Goal: Information Seeking & Learning: Check status

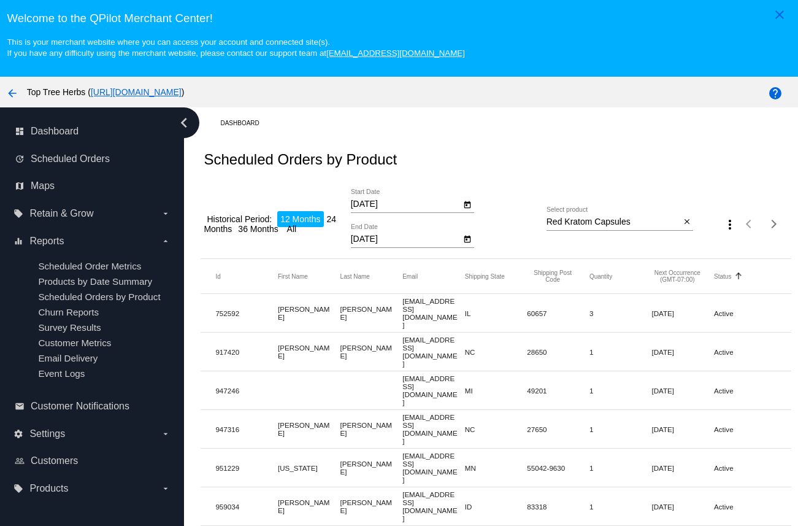
scroll to position [95, 0]
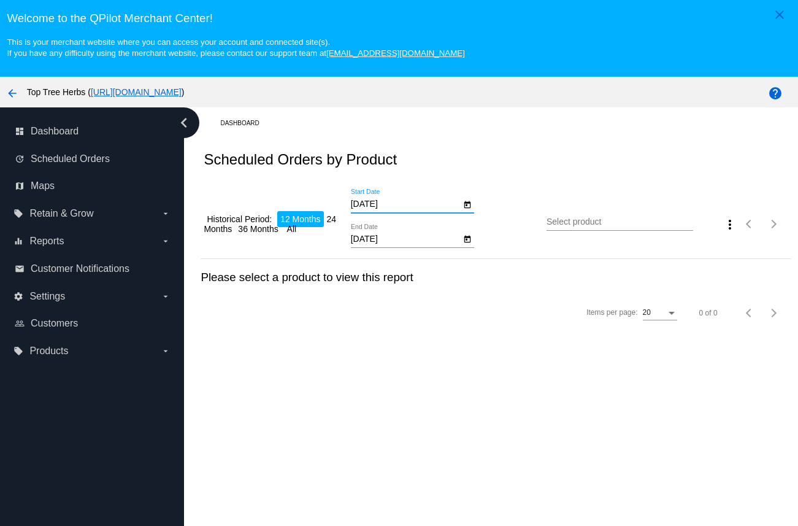
click at [400, 207] on input "[DATE]" at bounding box center [406, 204] width 110 height 10
click at [376, 209] on input "[DATE]" at bounding box center [406, 204] width 110 height 10
click at [471, 209] on icon "Open calendar" at bounding box center [467, 205] width 9 height 15
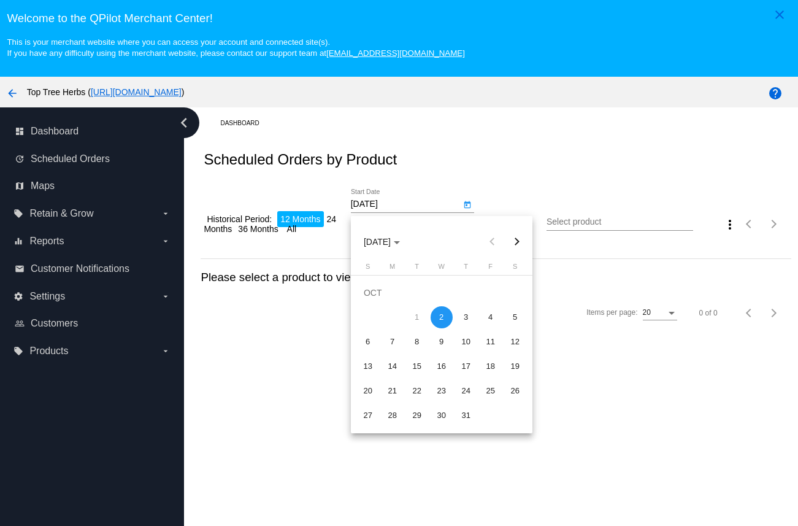
click at [471, 209] on div at bounding box center [399, 263] width 798 height 526
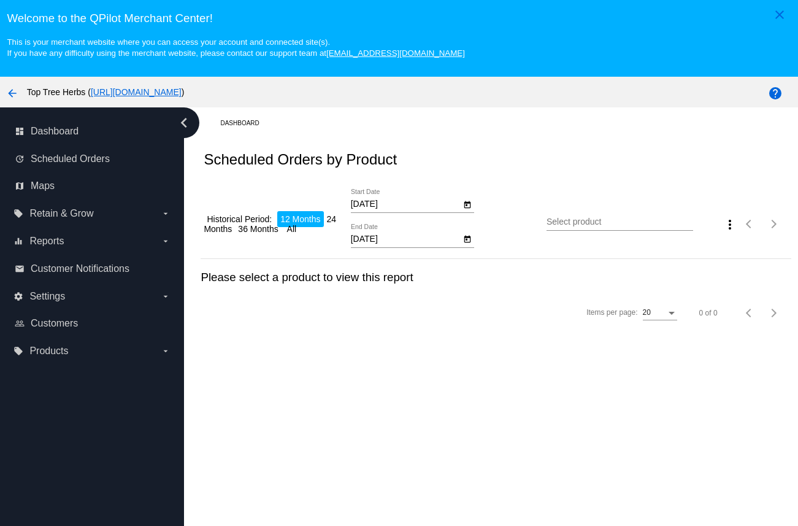
click at [466, 157] on div "Scheduled Orders by Product" at bounding box center [496, 160] width 590 height 42
click at [360, 203] on input "[DATE]" at bounding box center [406, 204] width 110 height 10
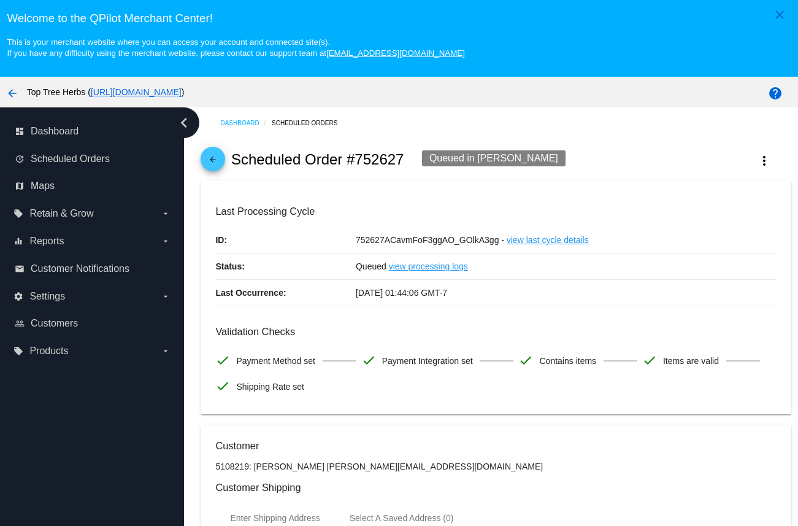
scroll to position [79, 0]
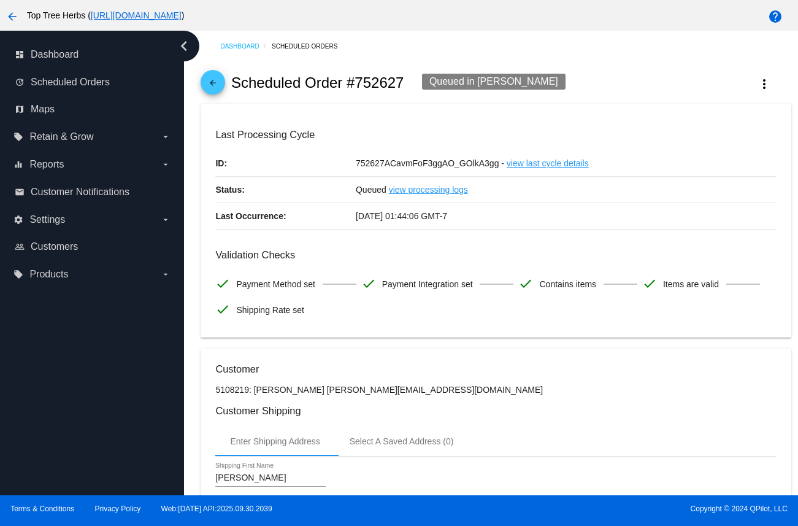
click at [216, 81] on mat-icon "arrow_back" at bounding box center [213, 86] width 15 height 15
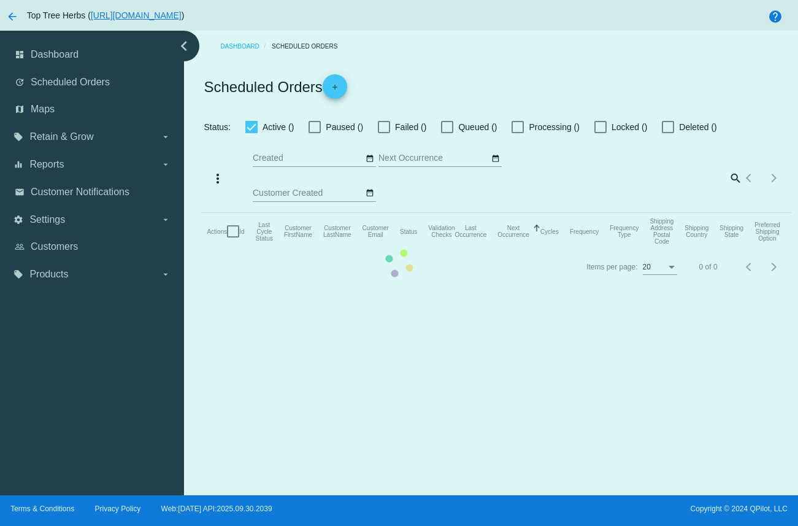
checkbox input "true"
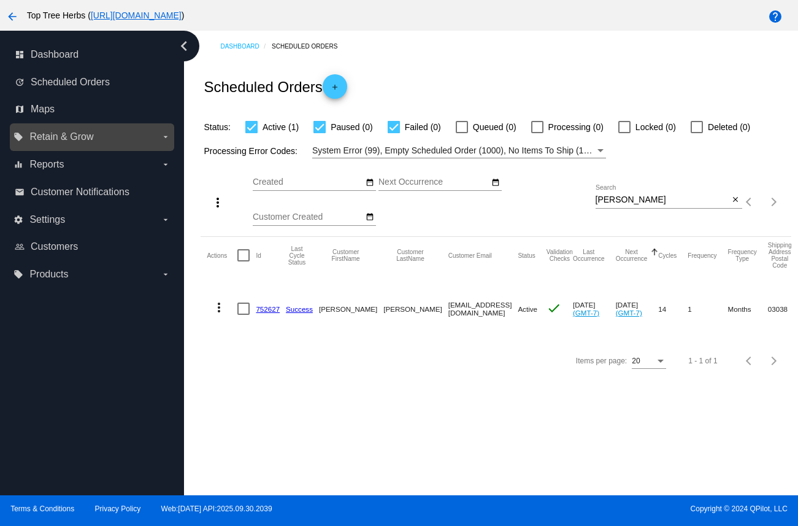
click at [79, 142] on span "Retain & Grow" at bounding box center [61, 136] width 64 height 11
click at [0, 0] on input "local_offer Retain & Grow arrow_drop_down" at bounding box center [0, 0] width 0 height 0
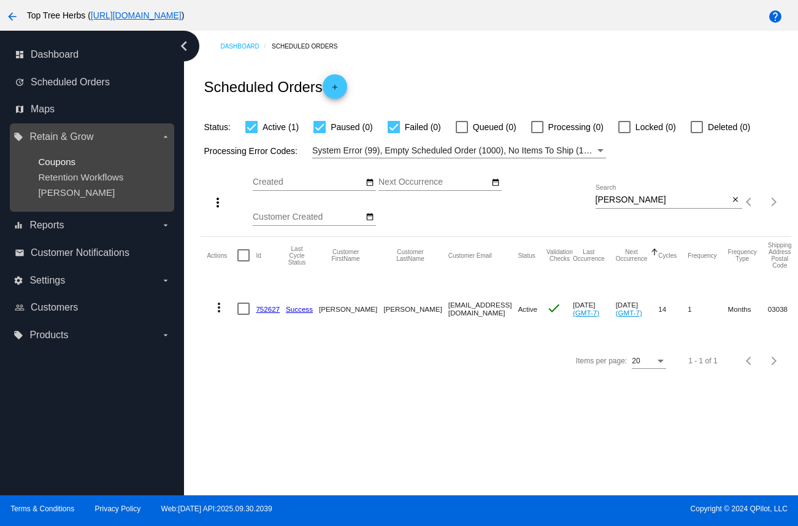
click at [63, 158] on span "Coupons" at bounding box center [56, 162] width 37 height 10
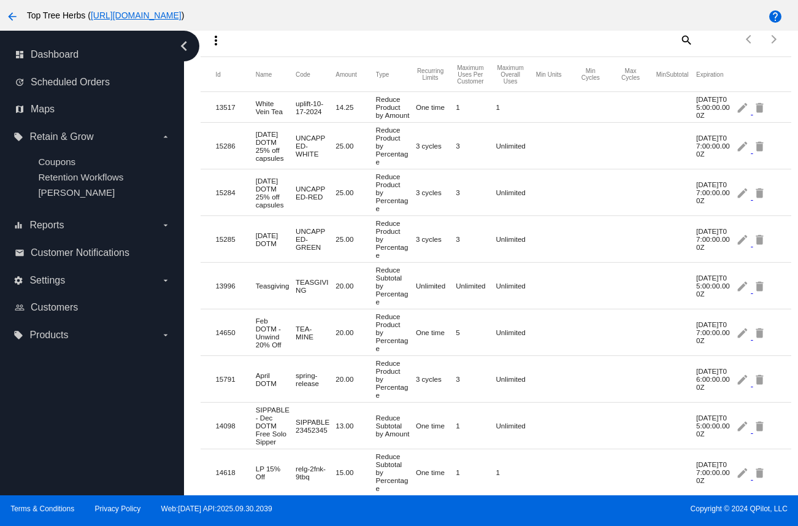
scroll to position [498, 0]
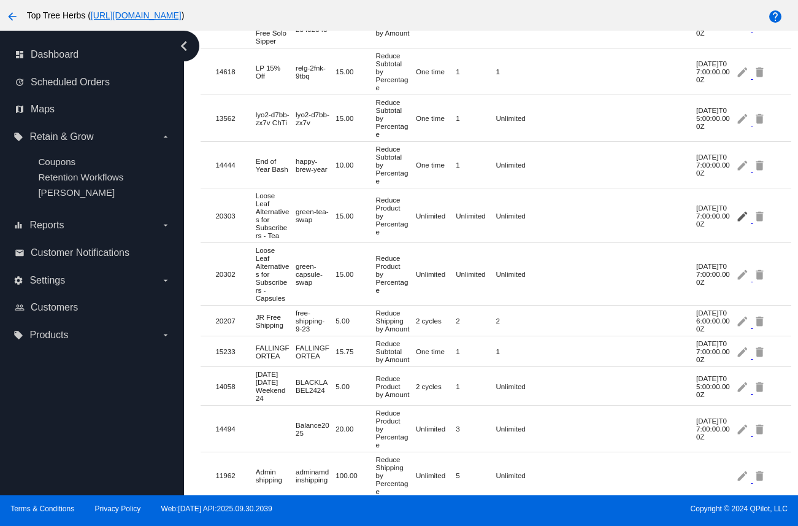
click at [743, 225] on mat-icon "edit" at bounding box center [743, 215] width 15 height 19
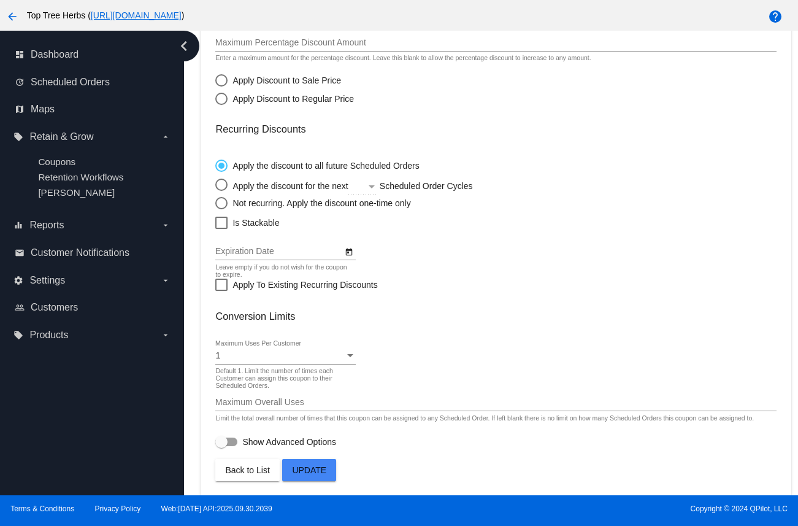
type input "Loose Leaf Alternatives for Subscribers - Tea"
type input "green-tea-swap"
type input "15"
type input "[Product] Green Vein Kratom Tea Bags"
checkbox input "true"
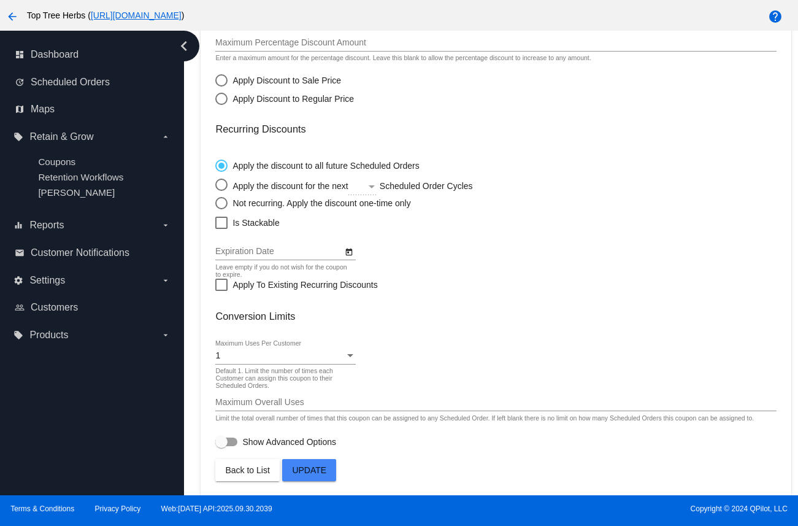
type input "12/2/2025"
checkbox input "true"
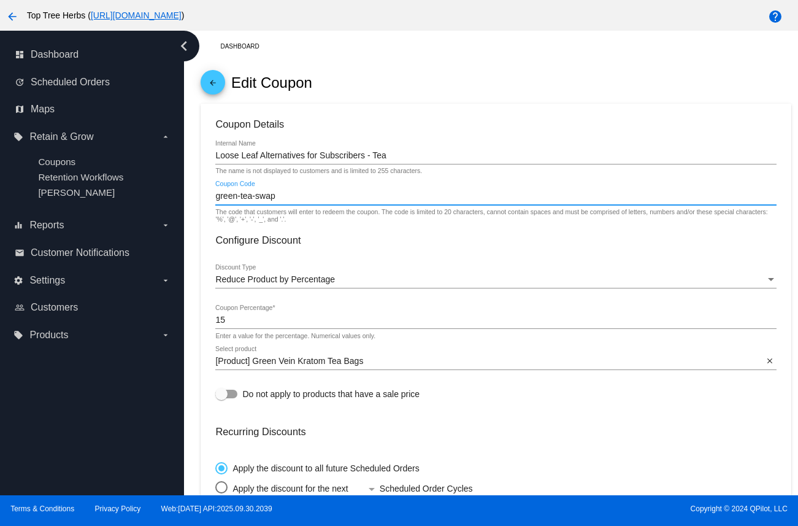
drag, startPoint x: 241, startPoint y: 198, endPoint x: 201, endPoint y: 199, distance: 39.3
click at [201, 199] on mat-card "Coupon Details Loose Leaf Alternatives for Subscribers - Tea Internal Name The …" at bounding box center [496, 451] width 590 height 695
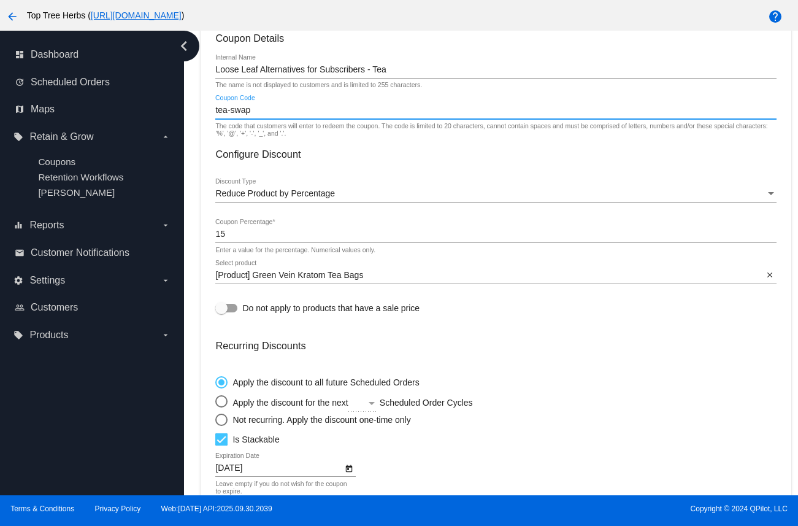
scroll to position [308, 0]
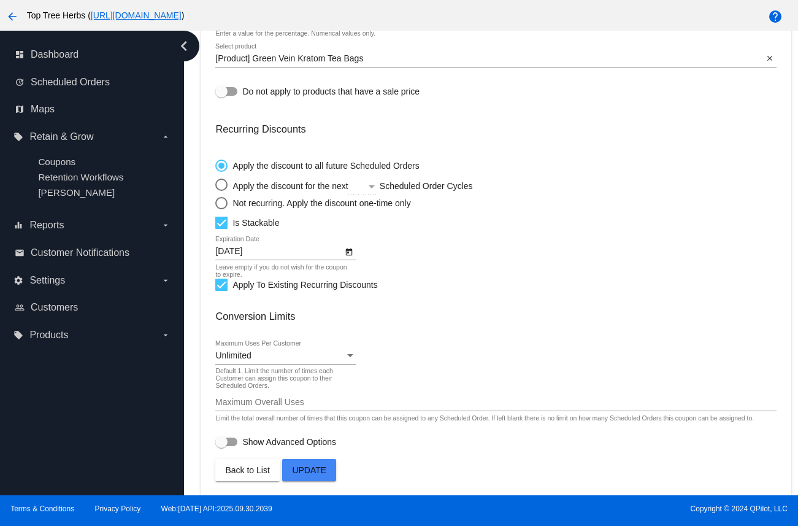
type input "tea-swap"
click at [306, 469] on span "Update" at bounding box center [309, 470] width 34 height 10
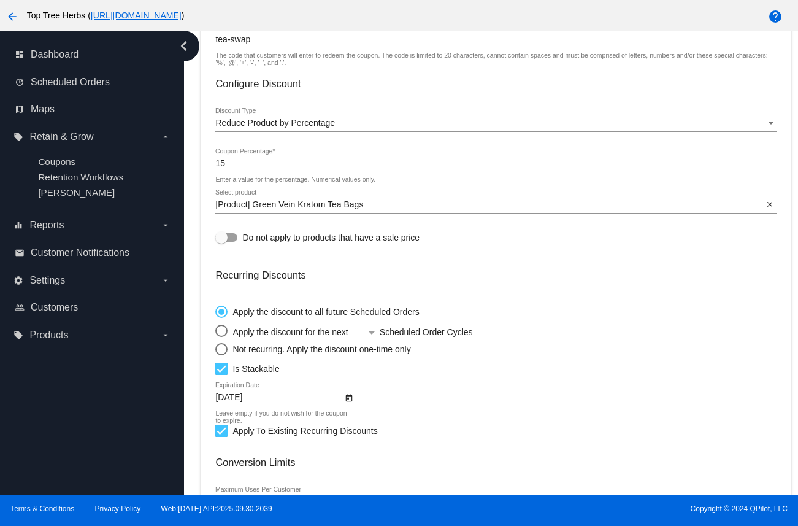
scroll to position [0, 0]
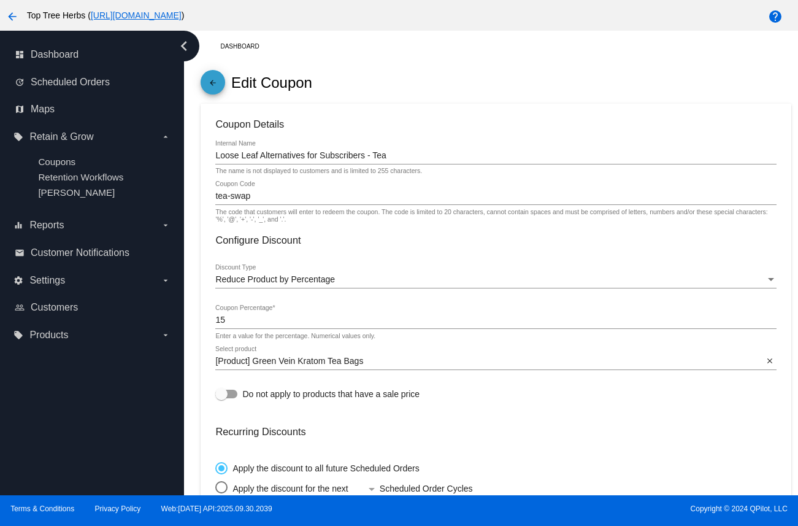
click at [218, 74] on span "arrow_back" at bounding box center [213, 85] width 15 height 30
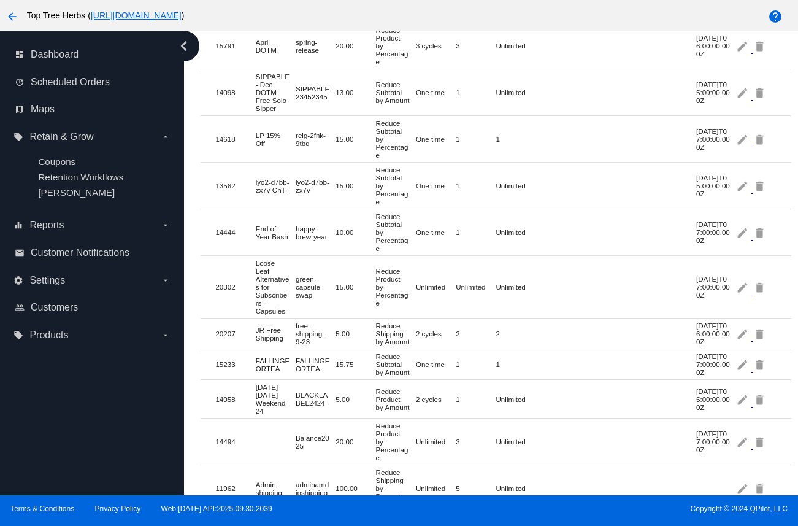
scroll to position [586, 0]
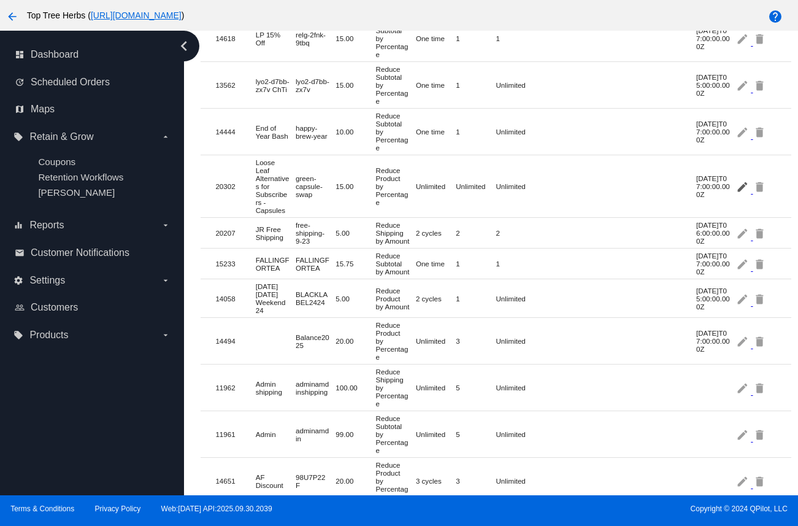
click at [741, 196] on mat-icon "edit" at bounding box center [743, 186] width 15 height 19
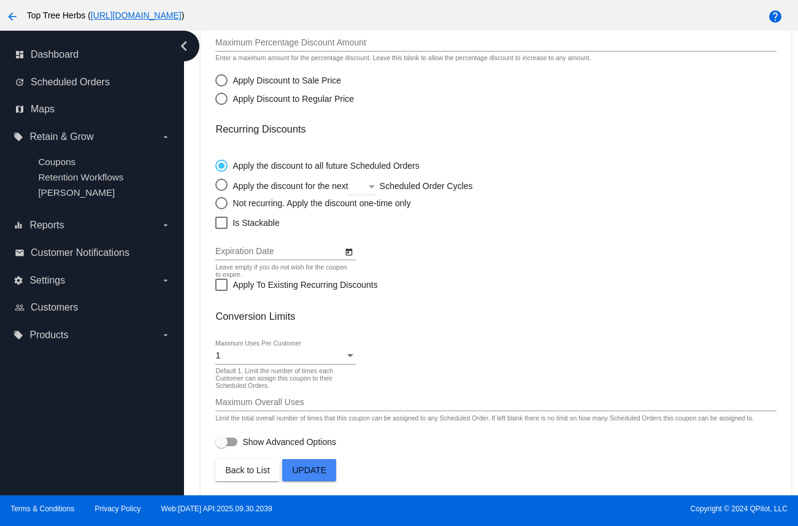
type input "Loose Leaf Alternatives for Subscribers - Capsules"
type input "green-capsule-swap"
type input "15"
type input "[Product] Green Kratom Capsules"
checkbox input "true"
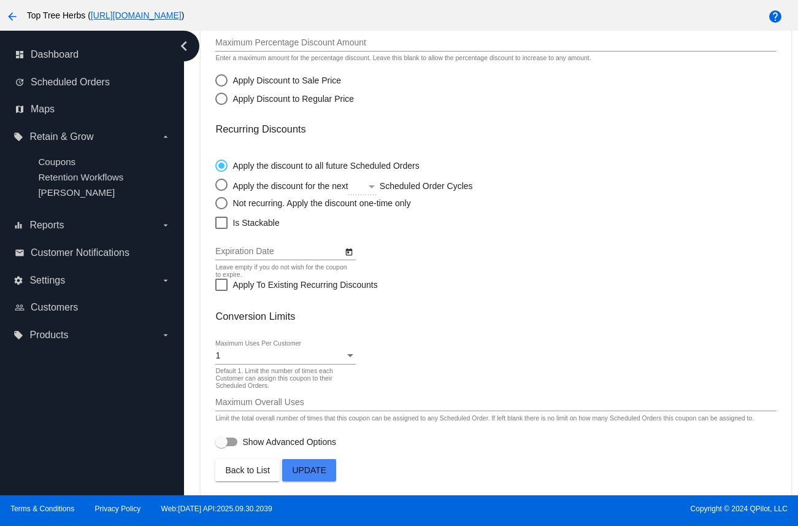
type input "12/2/2025"
checkbox input "true"
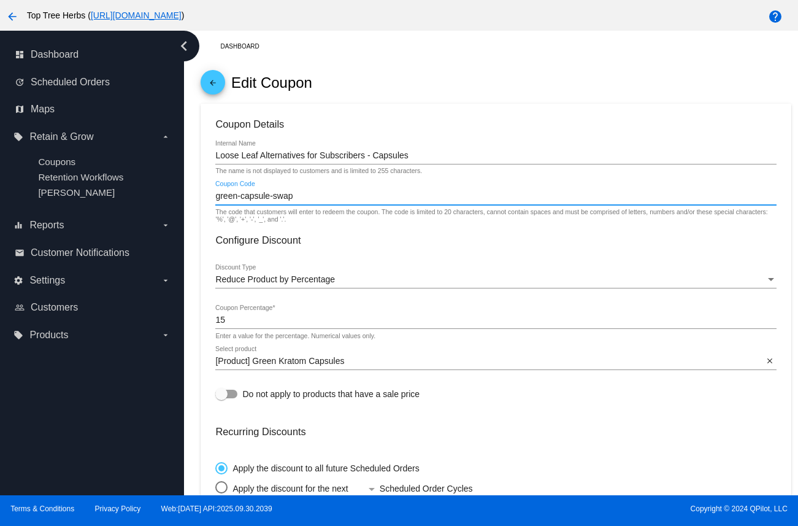
drag, startPoint x: 241, startPoint y: 200, endPoint x: 193, endPoint y: 200, distance: 47.3
click at [194, 200] on div "Dashboard arrow_back Edit Coupon Coupon Details Loose Leaf Alternatives for Sub…" at bounding box center [496, 414] width 605 height 767
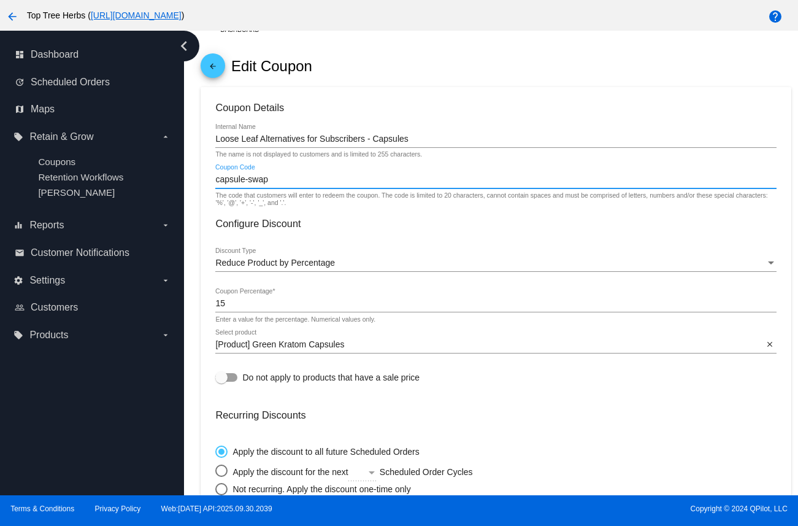
type input "capsule-swap"
click at [334, 234] on mat-card-content "Coupon Details Loose Leaf Alternatives for Subscribers - Capsules Internal Name…" at bounding box center [495, 418] width 561 height 633
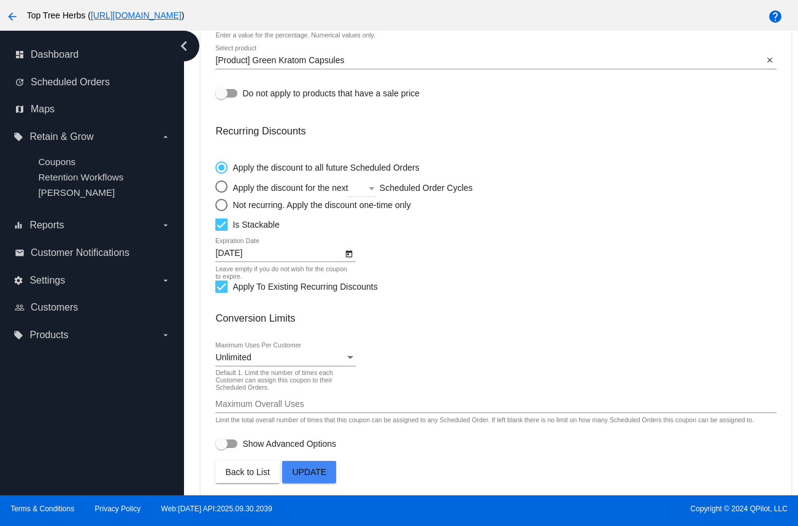
scroll to position [308, 0]
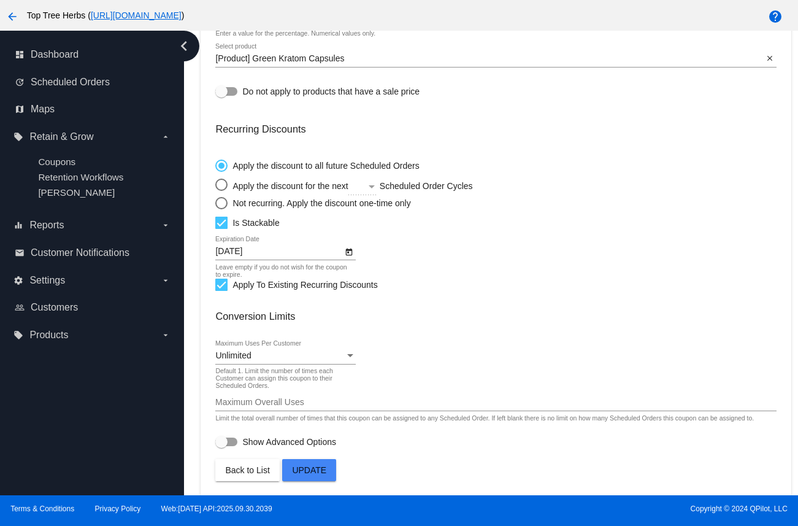
click at [306, 472] on span "Update" at bounding box center [309, 470] width 34 height 10
click at [71, 231] on label "equalizer Reports arrow_drop_down" at bounding box center [92, 225] width 157 height 20
click at [0, 0] on input "equalizer Reports arrow_drop_down" at bounding box center [0, 0] width 0 height 0
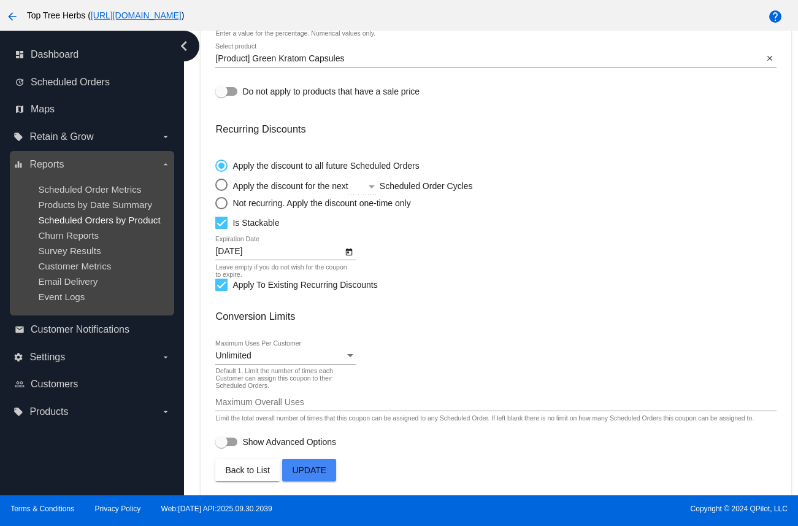
click at [77, 217] on span "Scheduled Orders by Product" at bounding box center [99, 220] width 122 height 10
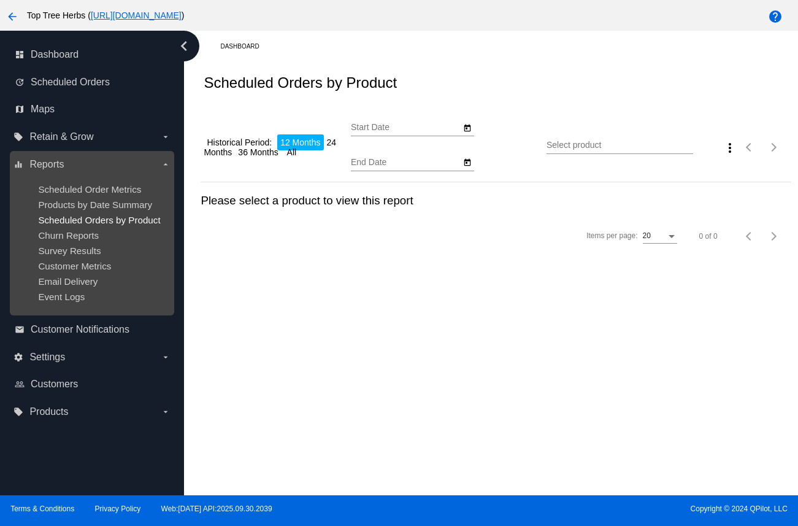
type input "[DATE]"
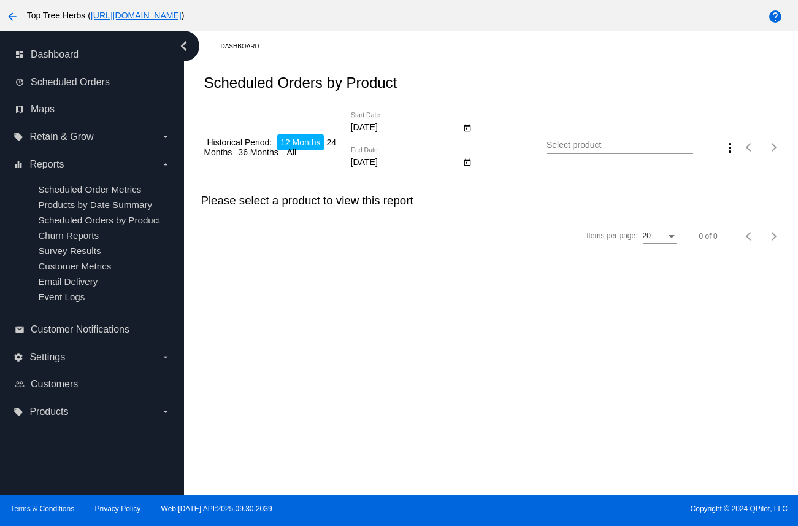
click at [571, 145] on input "Select product" at bounding box center [620, 146] width 147 height 10
click at [585, 146] on input "loose" at bounding box center [614, 146] width 134 height 10
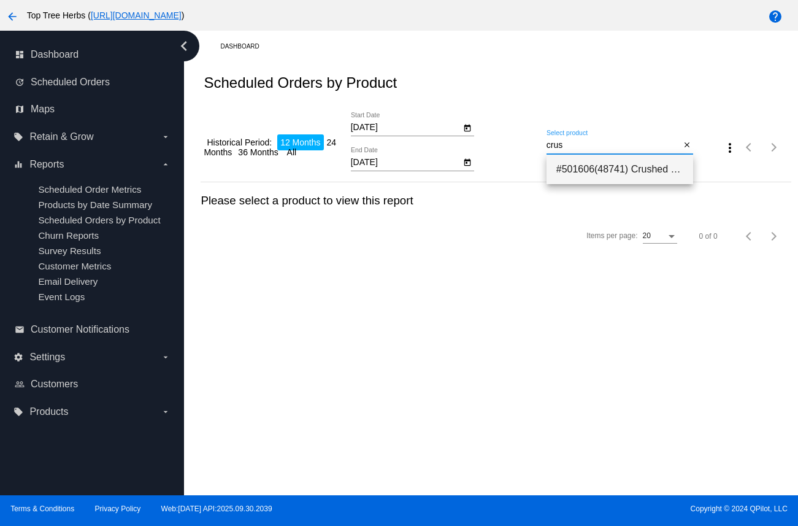
click at [587, 171] on span "#501606(48741) Crushed Leaf Kratom | Green Vein 39.75" at bounding box center [620, 169] width 127 height 29
type input "Crushed Leaf Kratom | Green Vein"
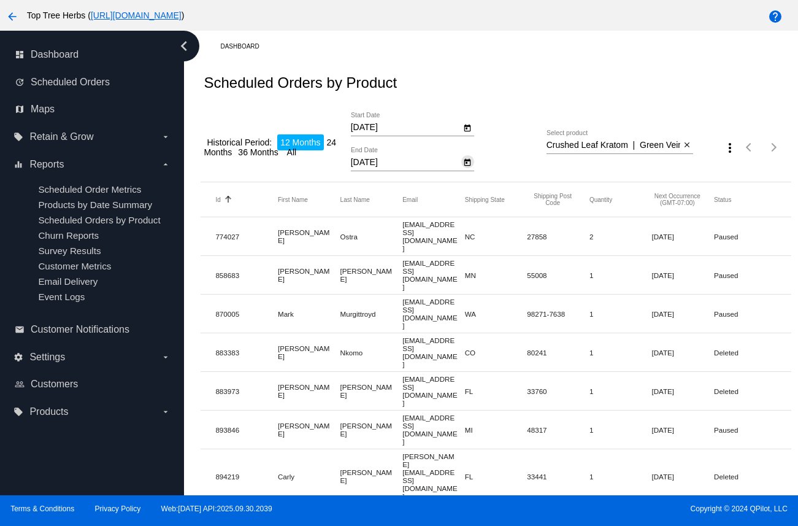
click at [473, 163] on button "Open calendar" at bounding box center [468, 161] width 13 height 13
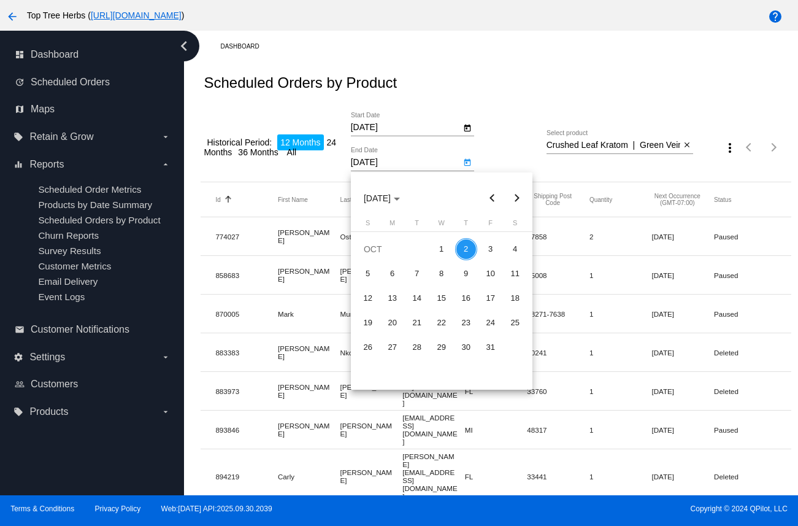
click at [514, 196] on button "Next month" at bounding box center [517, 198] width 25 height 25
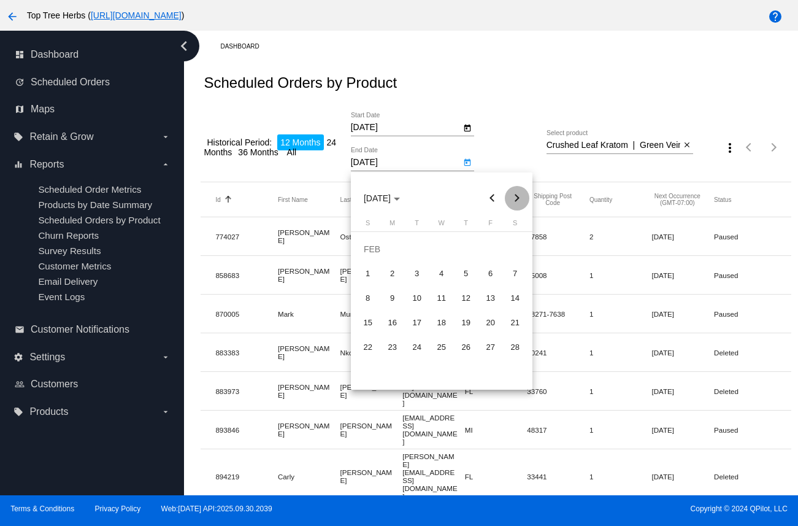
click at [514, 196] on button "Next month" at bounding box center [517, 198] width 25 height 25
click at [514, 247] on div "4" at bounding box center [515, 249] width 22 height 22
type input "4/4/2026"
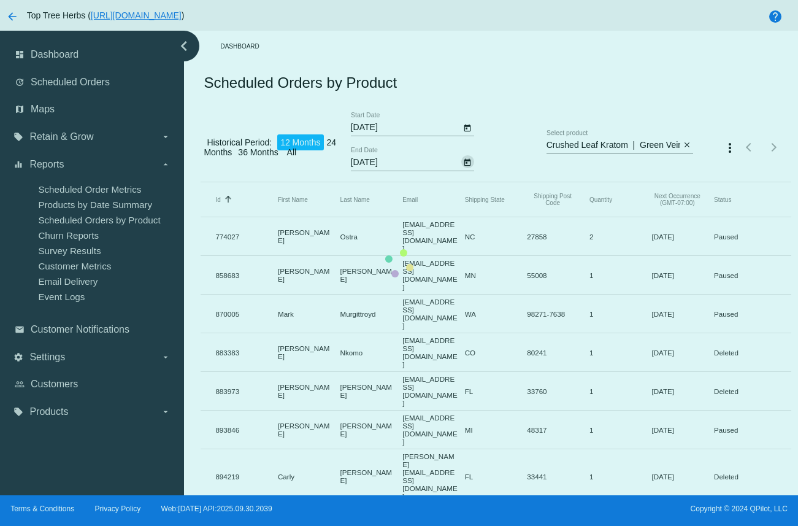
click at [470, 130] on app-dashboard-scheduled-orders-by-product-report "Scheduled Orders by Product Historical Period: 12 Months 24 Months 36 Months Al…" at bounding box center [496, 498] width 590 height 872
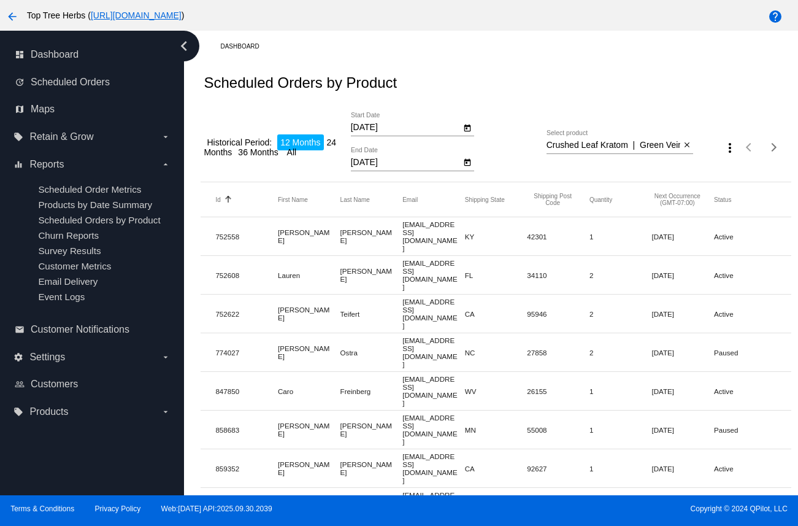
click at [470, 130] on icon "Open calendar" at bounding box center [467, 128] width 9 height 15
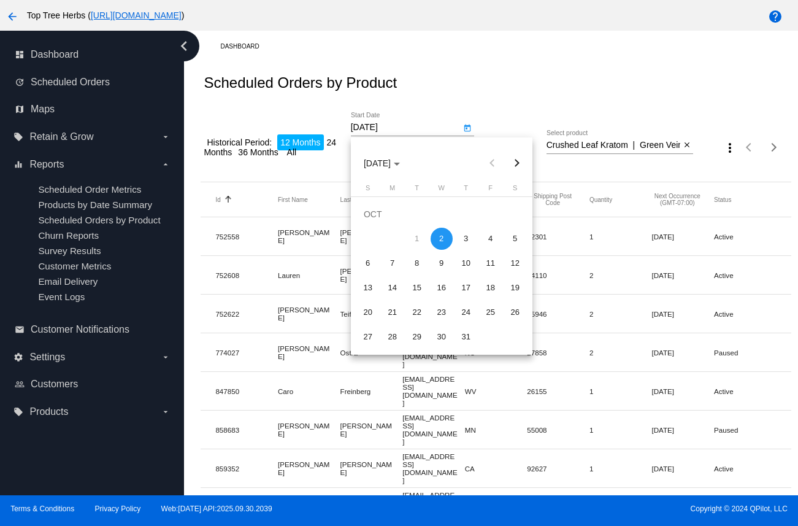
click at [535, 109] on div at bounding box center [399, 263] width 798 height 526
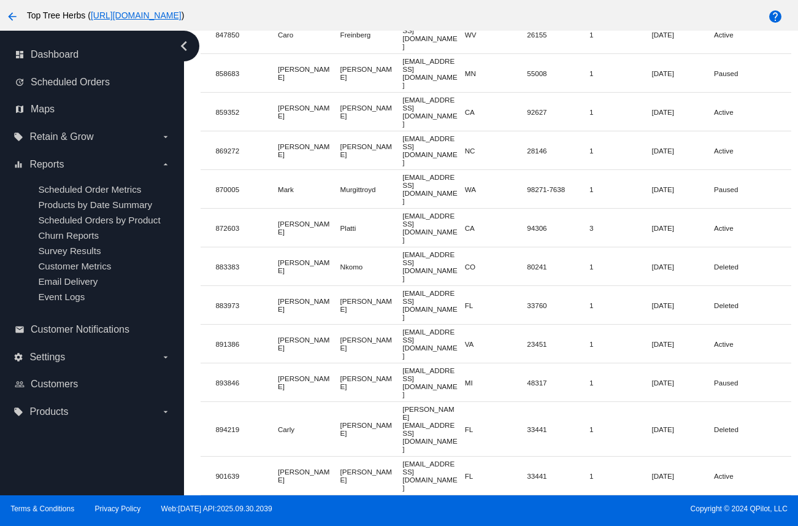
scroll to position [361, 0]
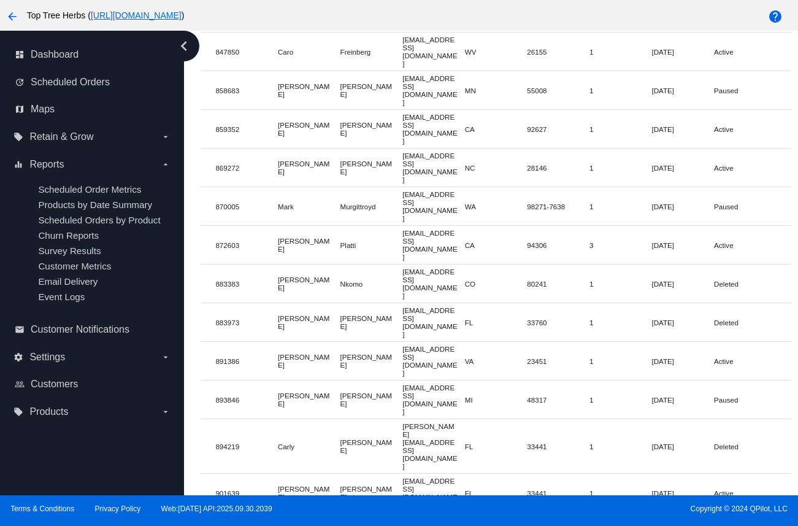
drag, startPoint x: 444, startPoint y: 425, endPoint x: 422, endPoint y: 314, distance: 113.3
click at [422, 314] on mat-table "Id Sorted by Id ascending First Name Last Name Email Shipping State Shipping Po…" at bounding box center [496, 255] width 590 height 824
click at [422, 419] on mat-cell "carly@bamzenterprises.com" at bounding box center [434, 446] width 63 height 54
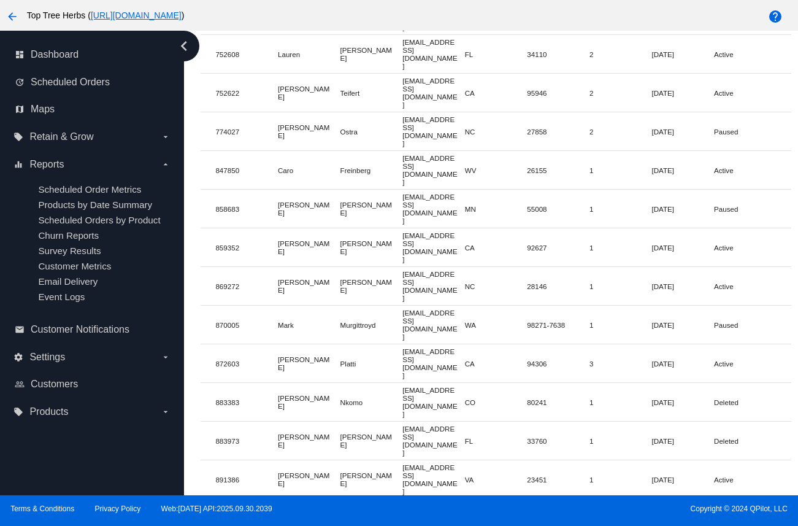
scroll to position [0, 0]
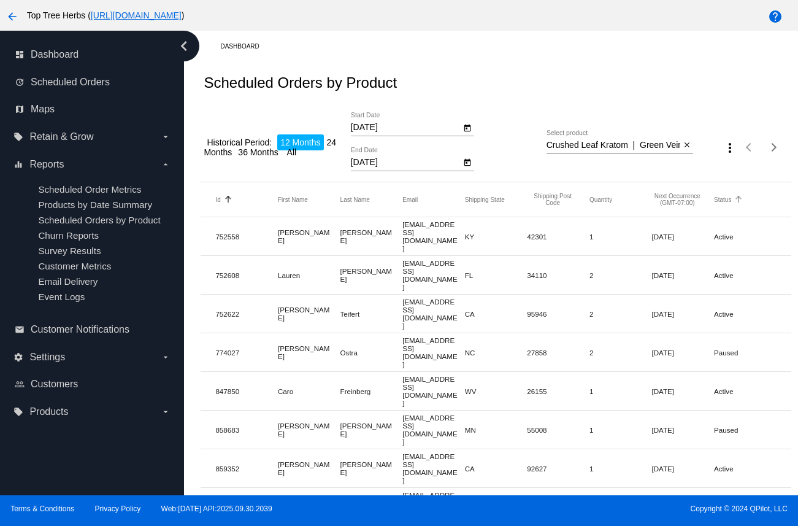
click at [725, 200] on button "Status" at bounding box center [722, 199] width 17 height 7
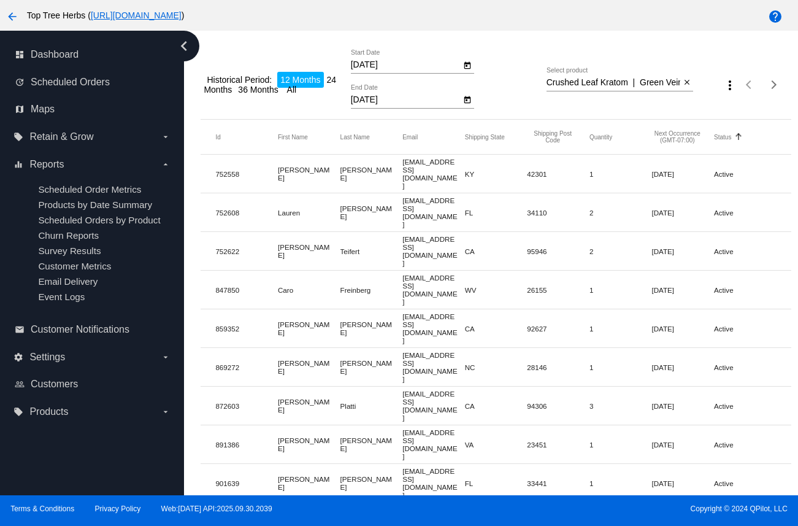
scroll to position [82, 0]
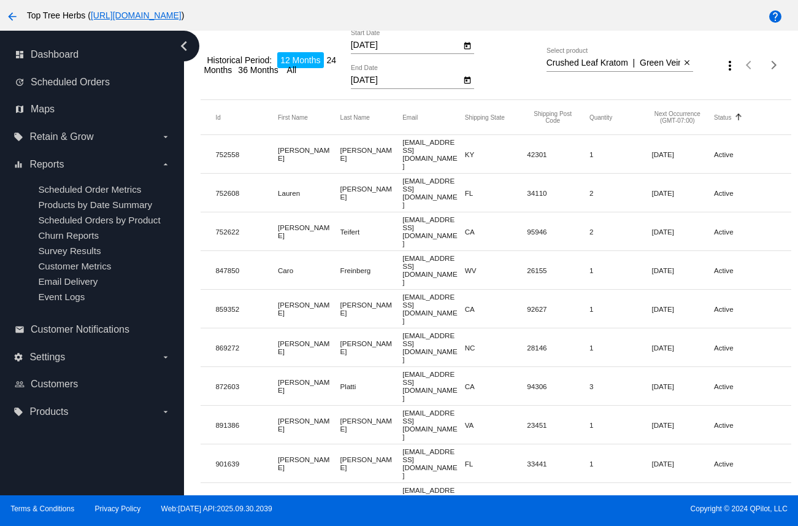
click at [420, 152] on mat-cell "Ben2405@yahoo.com" at bounding box center [434, 154] width 63 height 38
click at [419, 147] on mat-cell "Ben2405@yahoo.com" at bounding box center [434, 154] width 63 height 38
copy mat-cell "Ben2405"
click at [436, 149] on mat-cell "Ben2405@yahoo.com" at bounding box center [434, 154] width 63 height 38
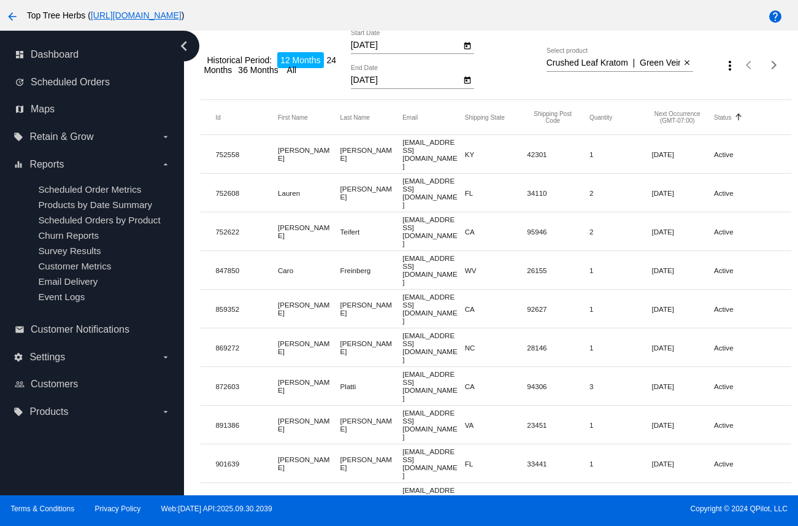
click at [436, 149] on mat-cell "Ben2405@yahoo.com" at bounding box center [434, 154] width 63 height 38
copy mat-cell "Ben2405@yahoo.com"
click at [420, 176] on mat-cell "ldavison2@gmail.com" at bounding box center [434, 193] width 63 height 38
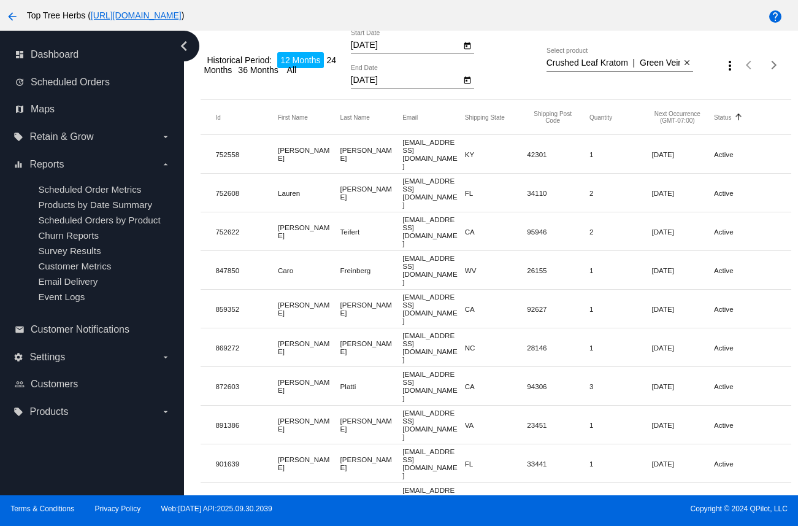
click at [420, 176] on mat-cell "ldavison2@gmail.com" at bounding box center [434, 193] width 63 height 38
drag, startPoint x: 421, startPoint y: 188, endPoint x: 400, endPoint y: 174, distance: 25.2
click at [400, 174] on mat-row "752608 Lauren Warren ldavison2@gmail.com FL 34110 2 Oct 11 2025 Active" at bounding box center [496, 193] width 590 height 39
click at [403, 178] on mat-cell "ldavison2@gmail.com" at bounding box center [434, 193] width 63 height 38
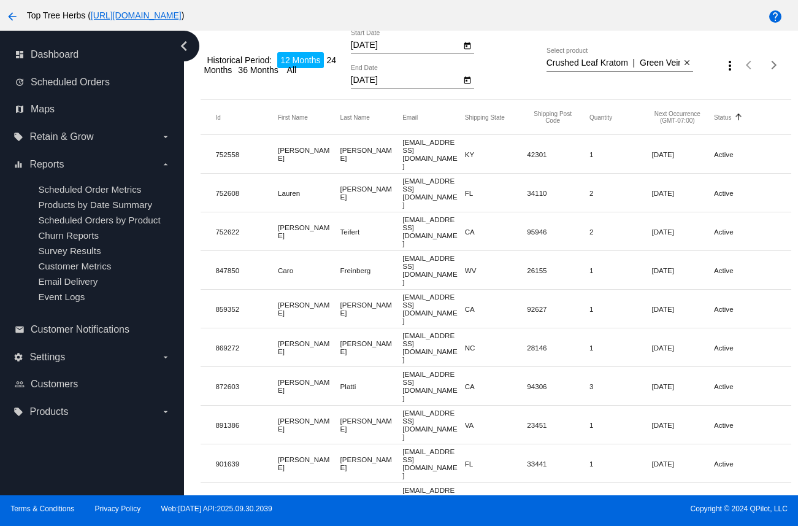
click at [403, 178] on mat-cell "ldavison2@gmail.com" at bounding box center [434, 193] width 63 height 38
copy mat-cell "ldavison2@gmail.com"
click at [438, 212] on mat-cell "ashleyteifertcreations@yahoo.com" at bounding box center [434, 231] width 63 height 38
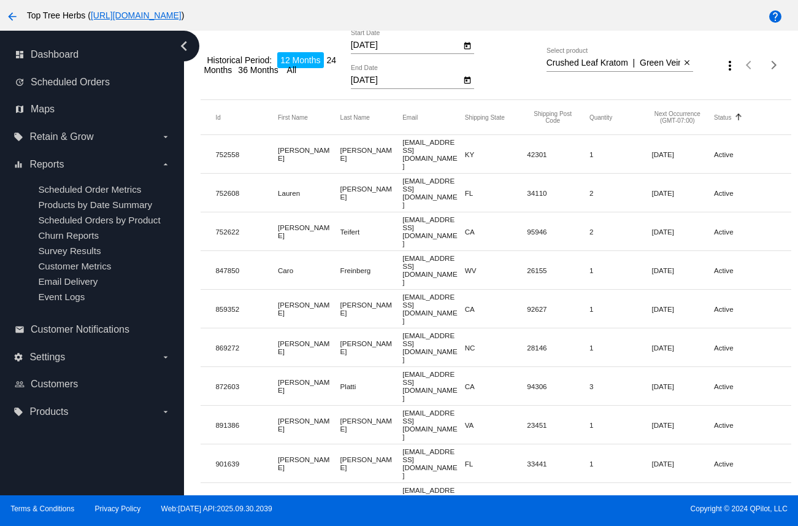
click at [438, 212] on mat-cell "ashleyteifertcreations@yahoo.com" at bounding box center [434, 231] width 63 height 38
copy mat-cell "ashleyteifertcreations@yahoo.com"
click at [418, 251] on mat-cell "caro@toptreeherbs.com" at bounding box center [434, 270] width 63 height 38
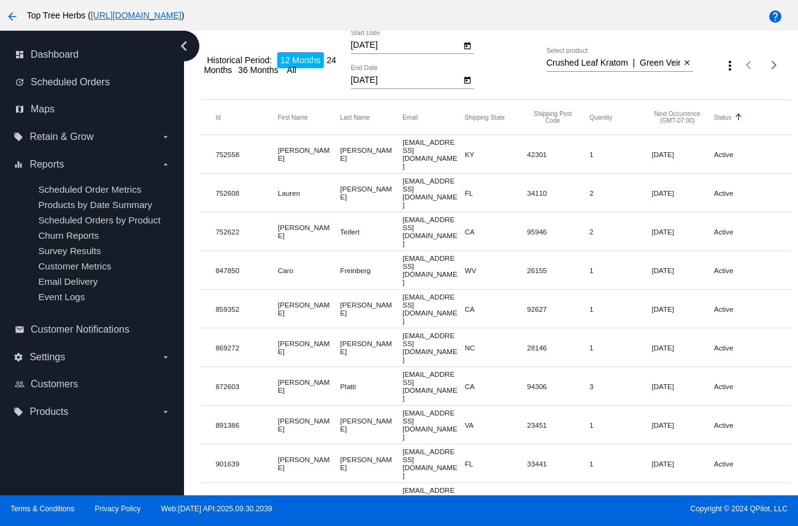
click at [412, 290] on mat-cell "bwetzler@gmail.com" at bounding box center [434, 309] width 63 height 38
copy mat-cell "bwetzler@gmail.com"
click at [414, 328] on mat-cell "cbost@live.com" at bounding box center [434, 347] width 63 height 38
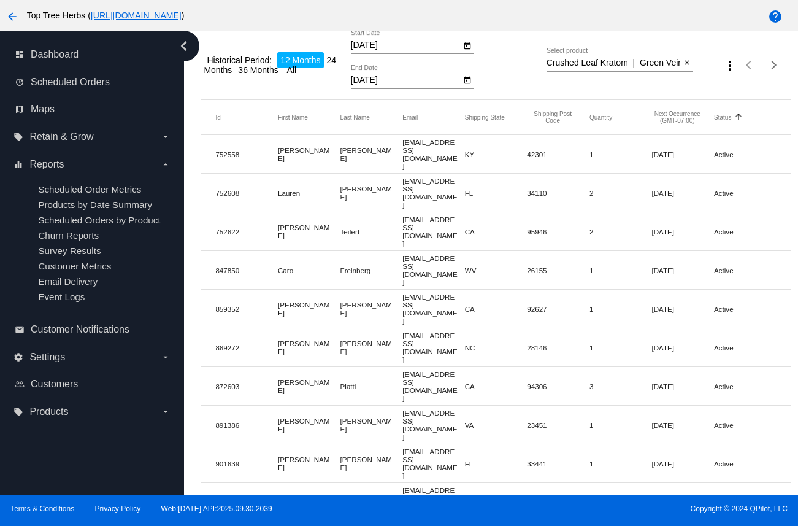
click at [414, 328] on mat-cell "cbost@live.com" at bounding box center [434, 347] width 63 height 38
copy mat-cell "cbost@live.com"
click at [428, 367] on mat-cell "sire.73lacquer@icloud.com" at bounding box center [434, 386] width 63 height 38
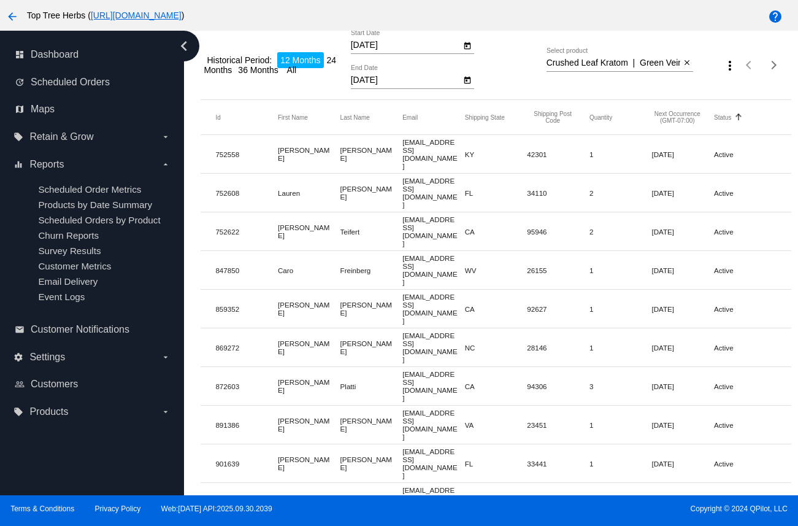
click at [428, 367] on mat-cell "sire.73lacquer@icloud.com" at bounding box center [434, 386] width 63 height 38
copy mat-cell "sire.73lacquer@icloud.com"
click at [419, 406] on mat-cell "toptreeherbs@johnsuarez.com" at bounding box center [434, 425] width 63 height 38
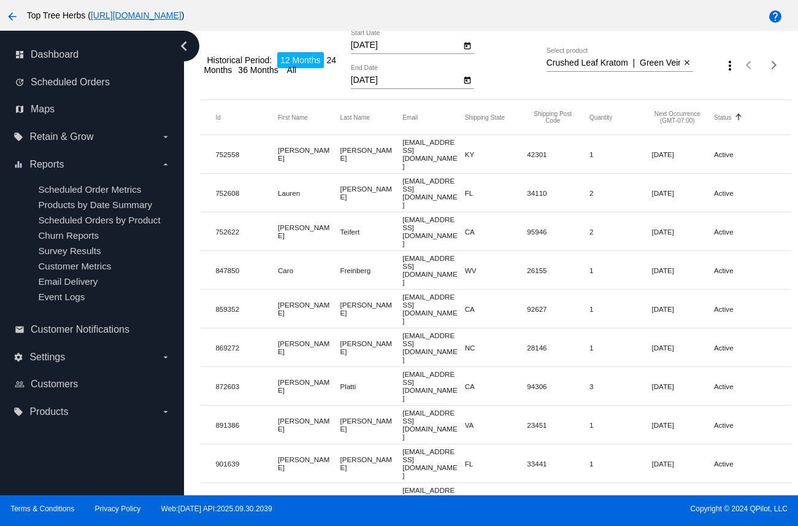
copy mat-cell "toptreeherbs@johnsuarez.com"
click at [429, 444] on mat-cell "wawase13th@aol.com" at bounding box center [434, 463] width 63 height 38
copy mat-cell "wawase13th@aol.com"
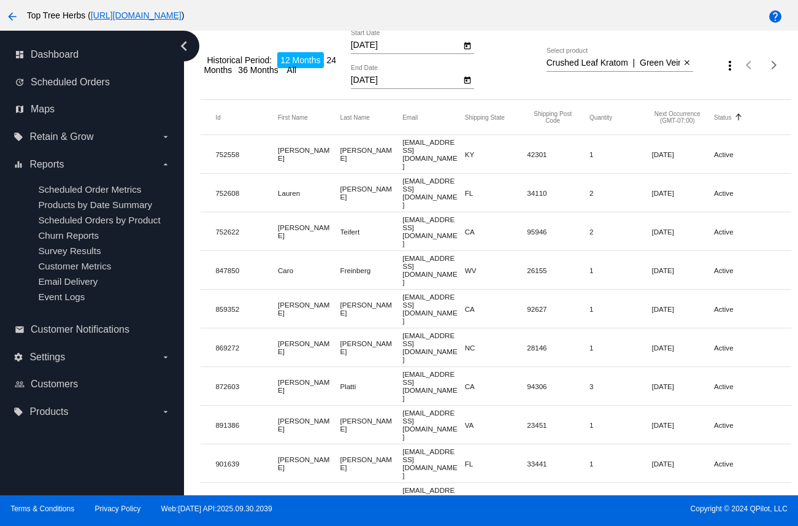
click at [419, 483] on mat-cell "akabk.billpay@gmail.com" at bounding box center [434, 502] width 63 height 38
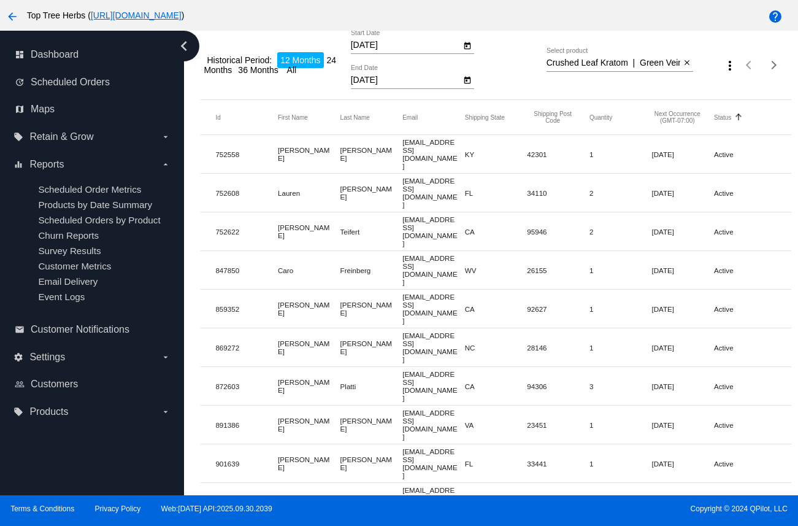
copy mat-cell "Scarletcherryblossom1313@gmail.com"
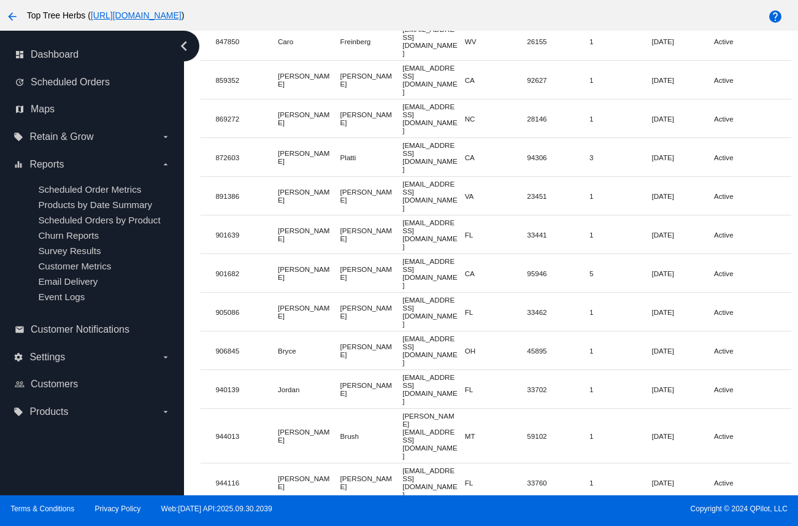
scroll to position [321, 0]
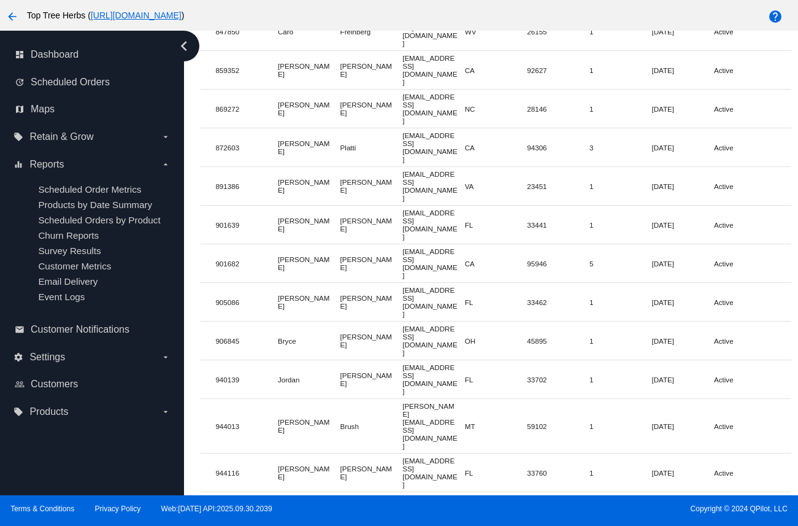
click at [412, 322] on mat-cell "schlenkerbruce@gmail.com" at bounding box center [434, 341] width 63 height 38
click at [429, 360] on mat-cell "jordanalogan87@gmail.com" at bounding box center [434, 379] width 63 height 38
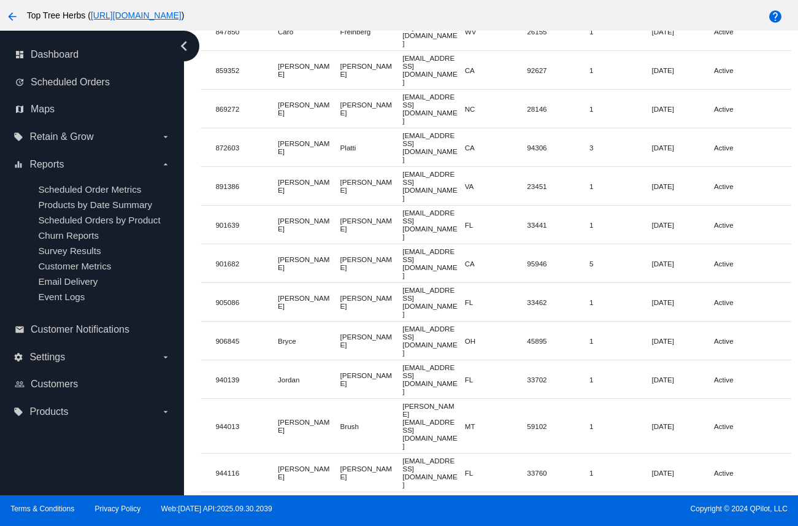
click at [429, 360] on mat-cell "jordanalogan87@gmail.com" at bounding box center [434, 379] width 63 height 38
click at [414, 399] on mat-cell "jenniferbrush@hotmail.com" at bounding box center [434, 426] width 63 height 54
click at [423, 454] on mat-cell "msvioletvandusen@gmail.com" at bounding box center [434, 473] width 63 height 38
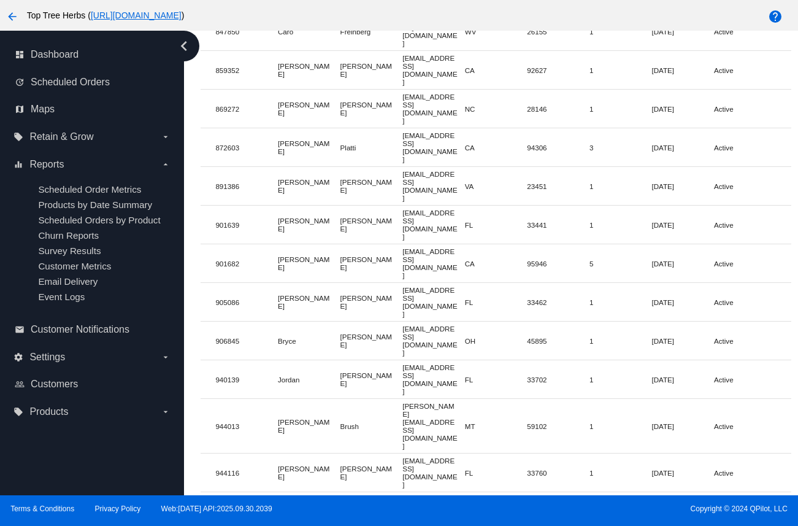
click at [423, 454] on mat-cell "msvioletvandusen@gmail.com" at bounding box center [434, 473] width 63 height 38
click at [406, 492] on mat-cell "MSAGE98@GMAIL.COM" at bounding box center [434, 511] width 63 height 38
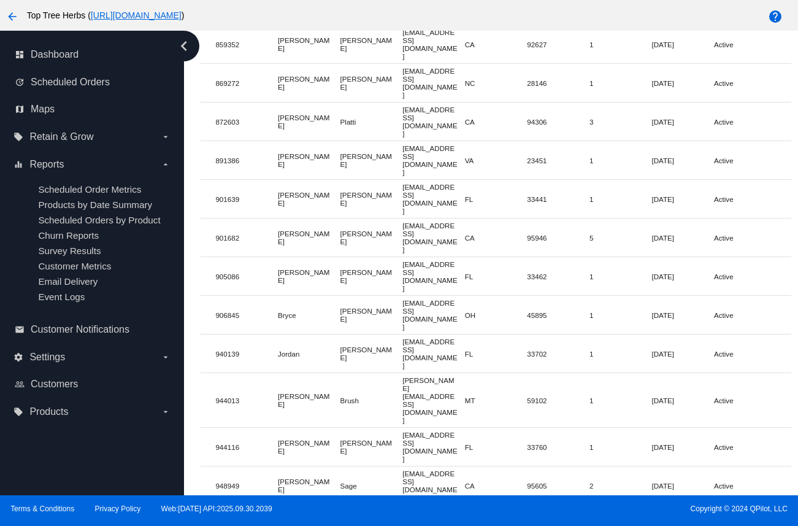
scroll to position [361, 0]
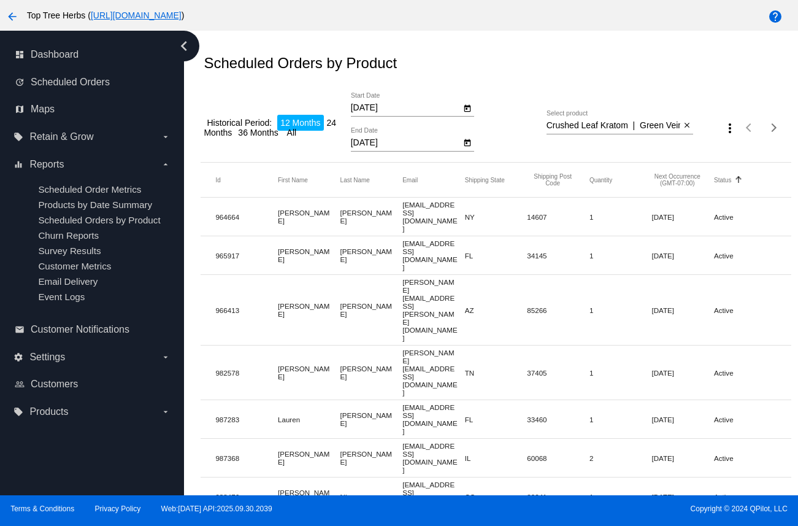
scroll to position [0, 0]
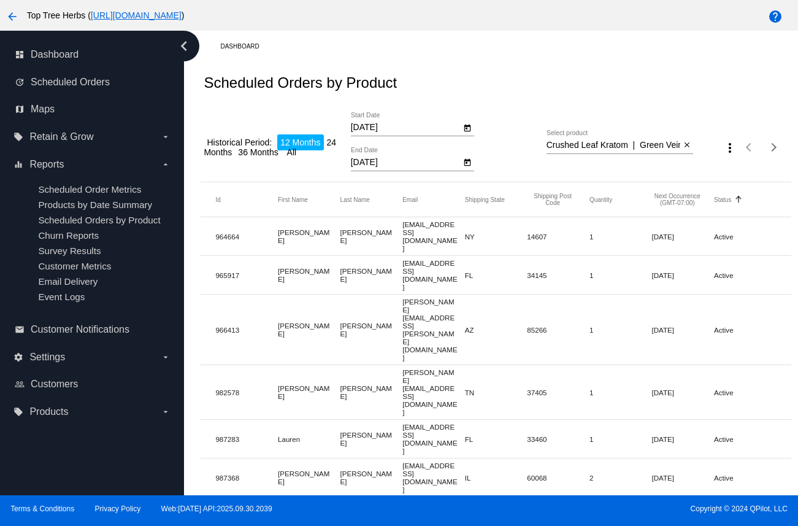
click at [419, 235] on mat-cell "cccampbell608@gmail.com" at bounding box center [434, 236] width 63 height 38
click at [420, 256] on mat-cell "sboycecole@yahoo.com" at bounding box center [434, 275] width 63 height 38
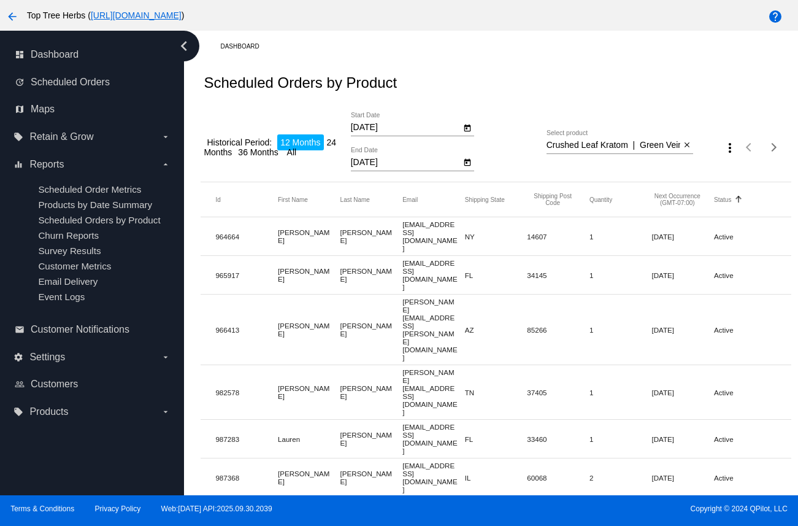
click at [420, 256] on mat-cell "sboycecole@yahoo.com" at bounding box center [434, 275] width 63 height 38
click at [412, 295] on mat-cell "kevin.donahoe@gmail.com" at bounding box center [434, 330] width 63 height 70
click at [412, 365] on mat-cell "smith.monicanicole@gmail.com" at bounding box center [434, 392] width 63 height 54
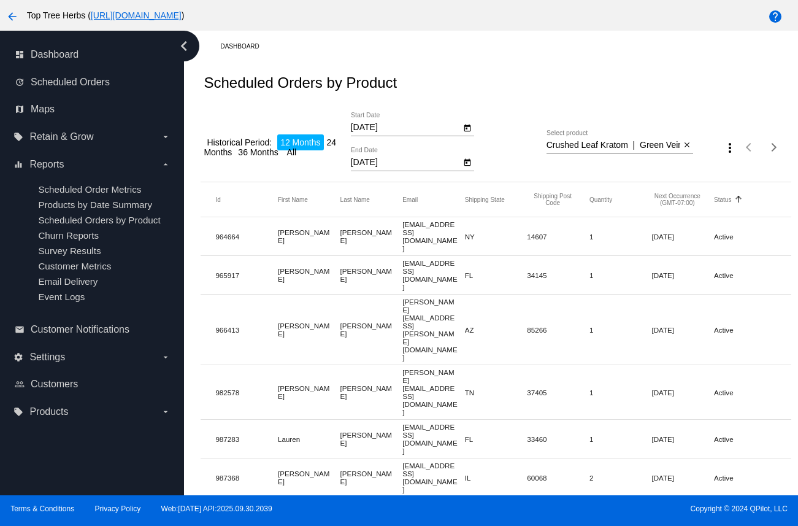
click at [412, 365] on mat-cell "smith.monicanicole@gmail.com" at bounding box center [434, 392] width 63 height 54
click at [426, 420] on mat-cell "laurennntaylor3@gmail.com" at bounding box center [434, 439] width 63 height 38
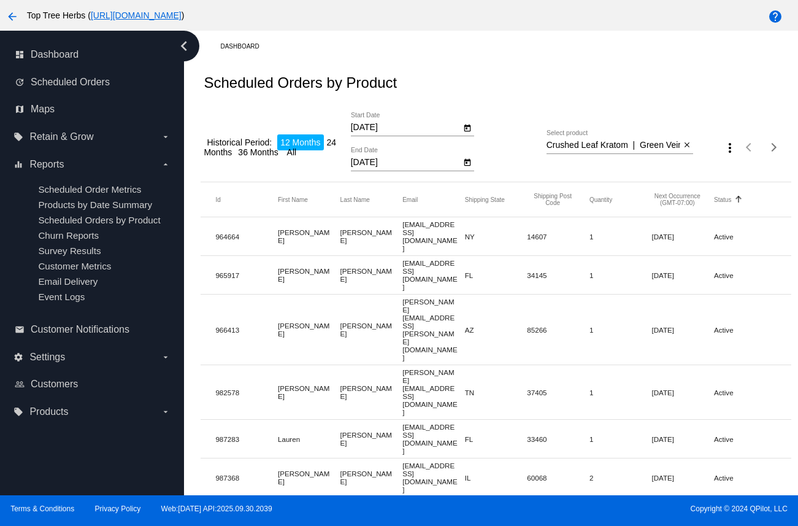
click at [427, 458] on mat-cell "bflannery1@mac.com" at bounding box center [434, 477] width 63 height 38
click at [425, 497] on mat-cell "seenkomo@gmail.com" at bounding box center [434, 516] width 63 height 38
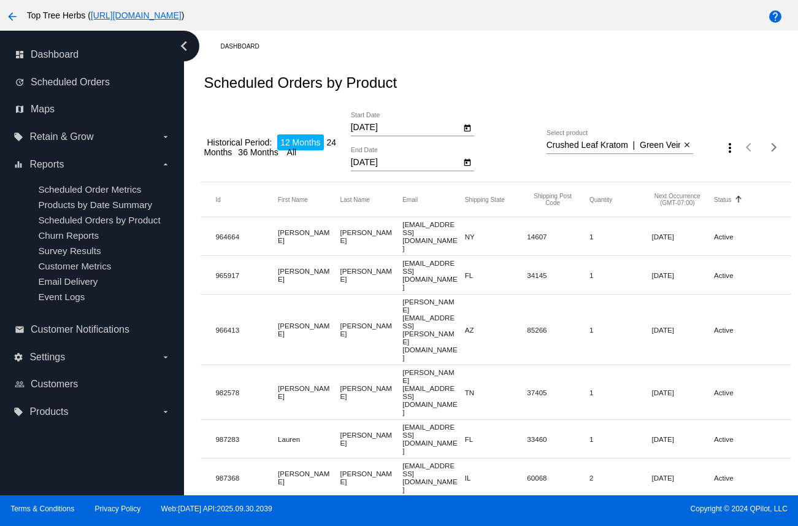
click at [425, 497] on mat-cell "seenkomo@gmail.com" at bounding box center [434, 516] width 63 height 38
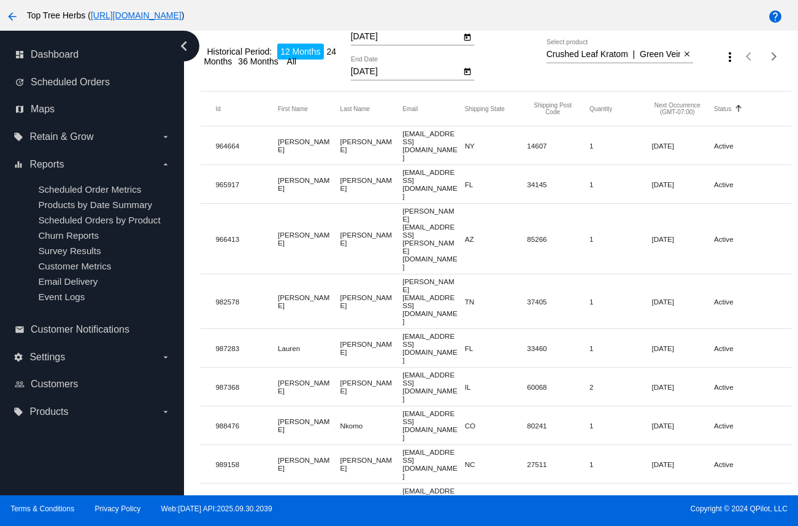
scroll to position [93, 0]
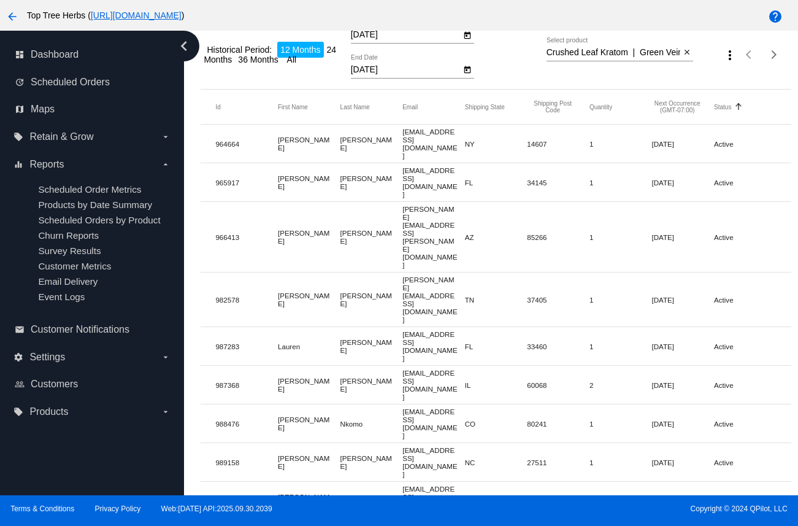
click at [419, 482] on mat-cell "meostra@me.com" at bounding box center [434, 501] width 63 height 38
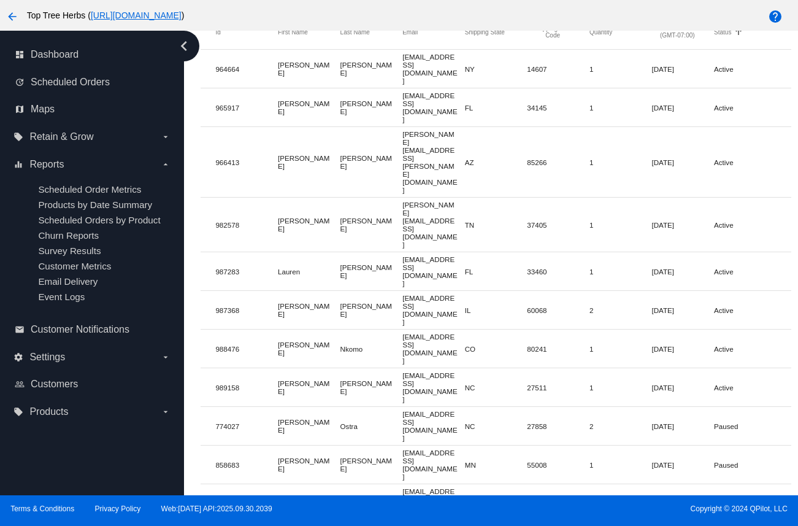
scroll to position [170, 0]
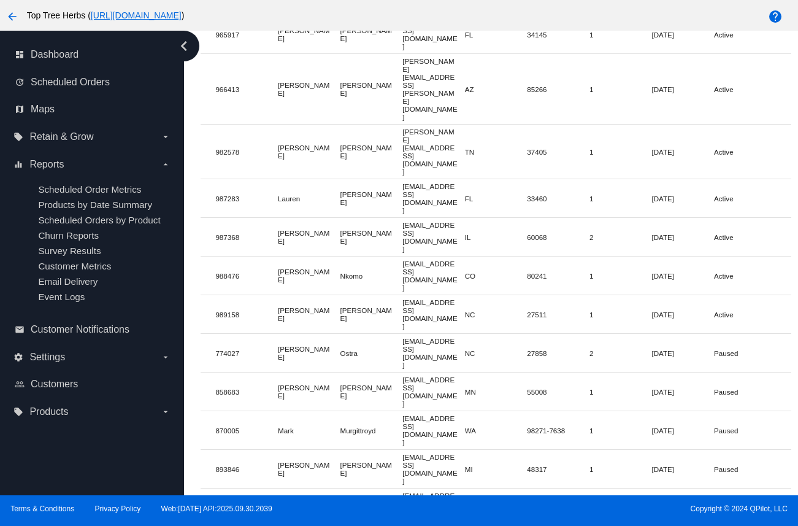
scroll to position [241, 0]
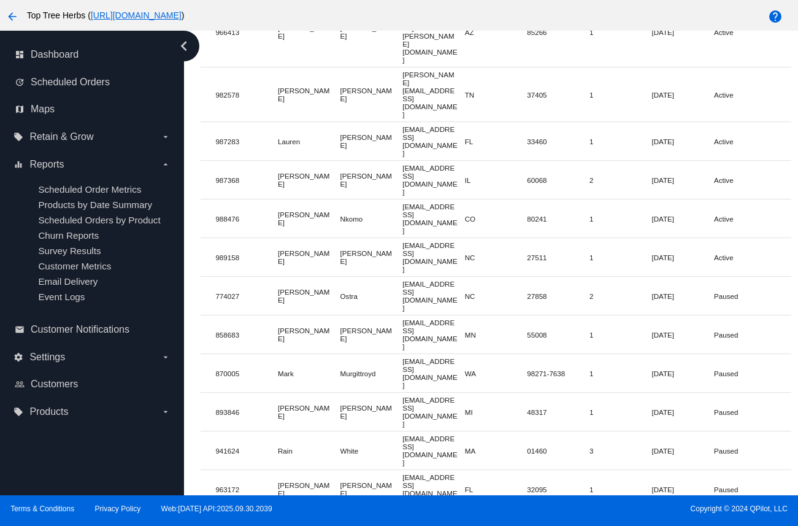
scroll to position [334, 0]
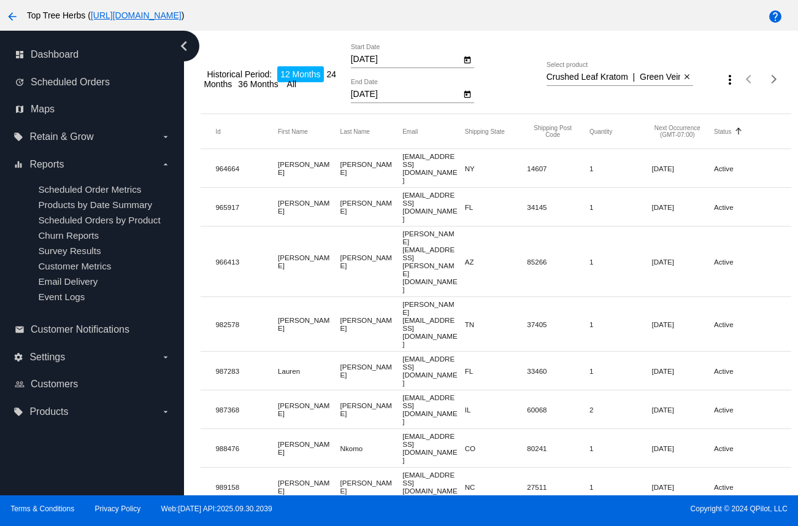
scroll to position [359, 0]
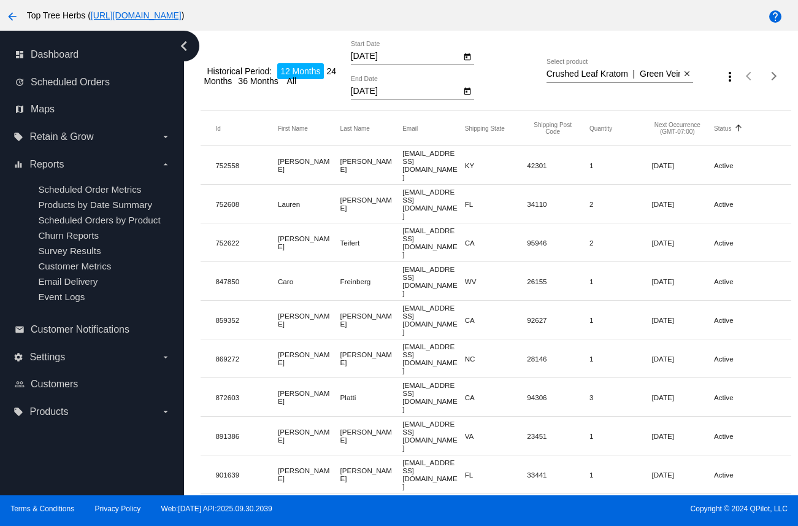
scroll to position [0, 0]
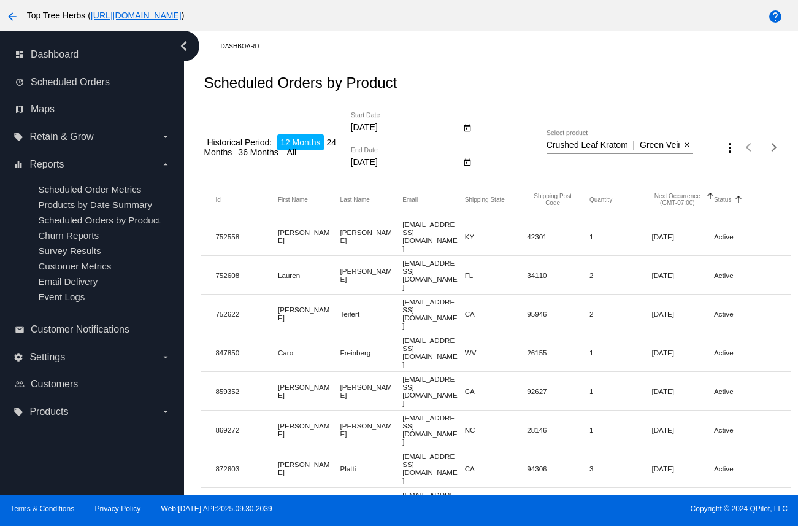
click at [672, 199] on button "Next Occurrence (GMT-07:00)" at bounding box center [678, 200] width 52 height 14
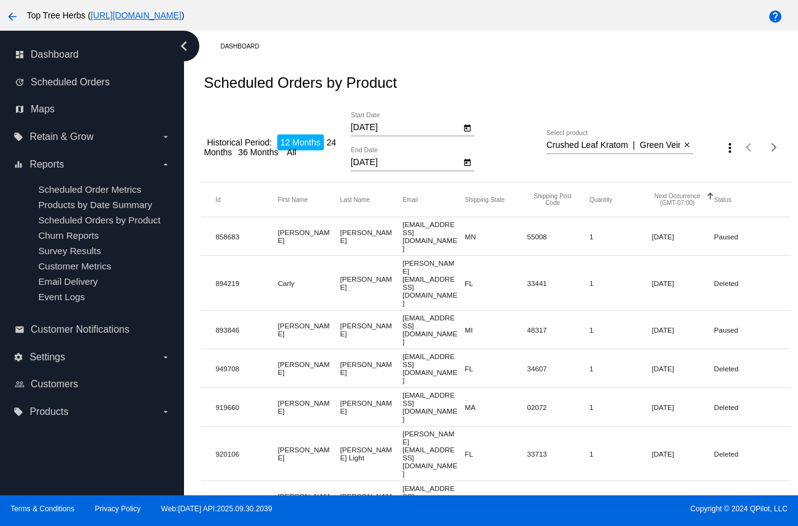
click at [679, 212] on mat-header-row "Id First Name Last Name Email Shipping State Shipping Post Code Quantity Next O…" at bounding box center [496, 199] width 590 height 35
click at [676, 191] on mat-header-row "Id First Name Last Name Email Shipping State Shipping Post Code Quantity Next O…" at bounding box center [496, 199] width 590 height 35
click at [678, 202] on button "Next Occurrence (GMT-07:00)" at bounding box center [678, 200] width 52 height 14
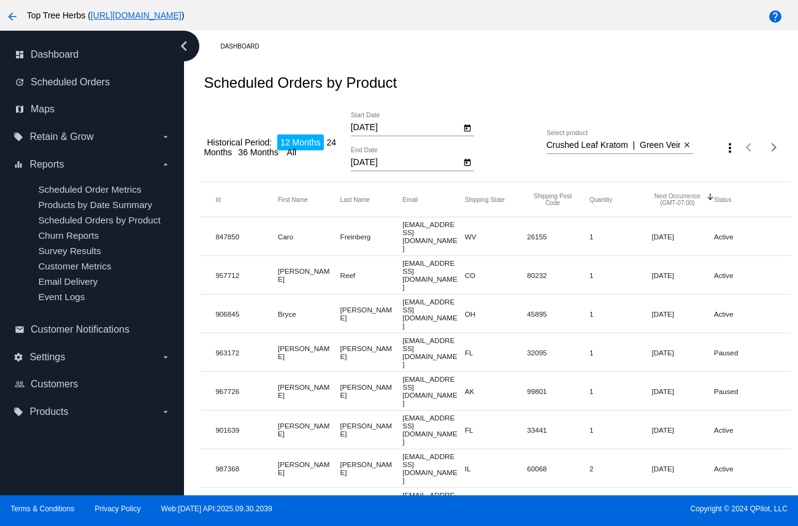
click at [679, 198] on button "Next Occurrence (GMT-07:00)" at bounding box center [678, 200] width 52 height 14
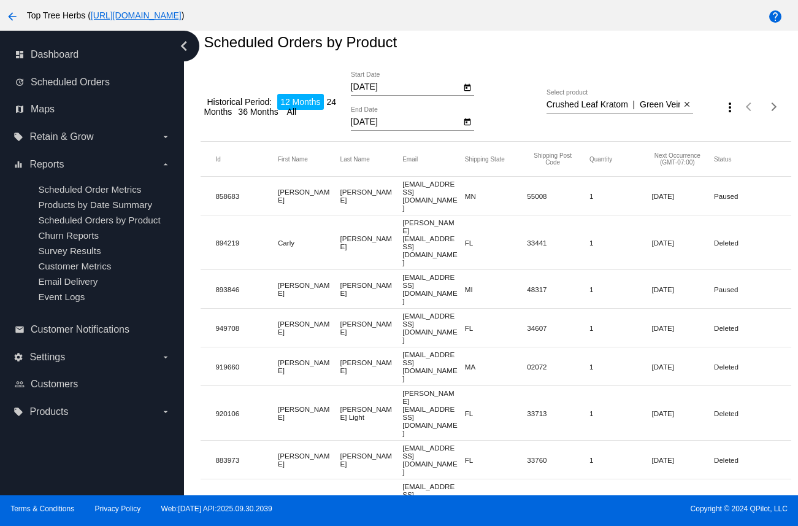
scroll to position [43, 0]
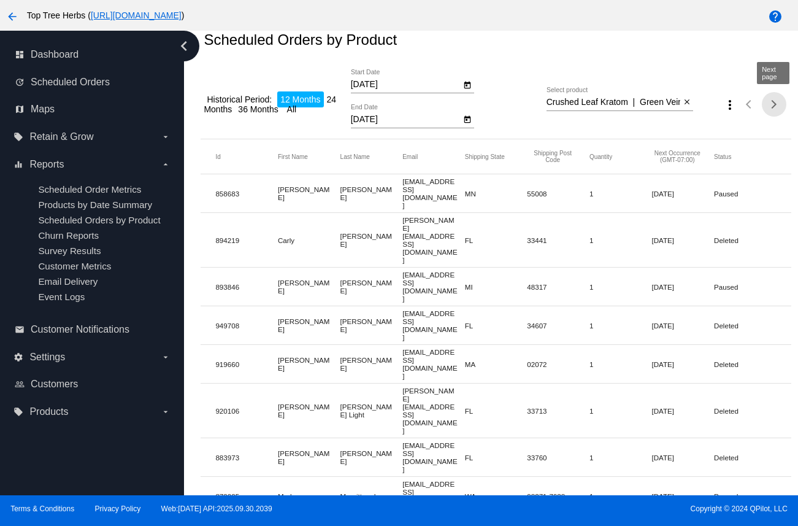
click at [772, 105] on div "Next page" at bounding box center [772, 104] width 9 height 9
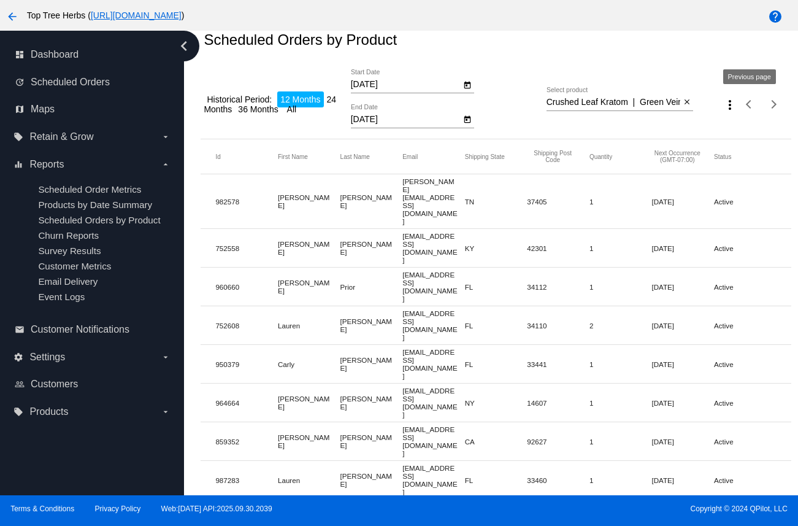
click at [752, 102] on span "Previous page" at bounding box center [750, 104] width 25 height 6
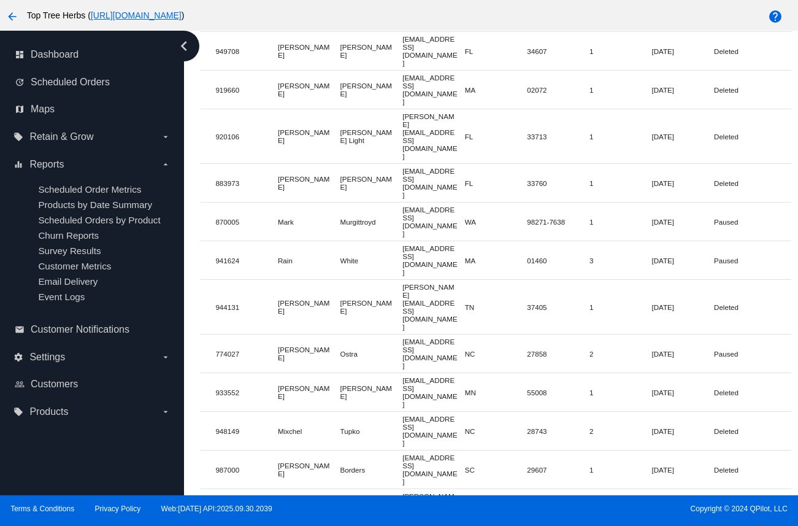
scroll to position [359, 0]
